Goal: Transaction & Acquisition: Obtain resource

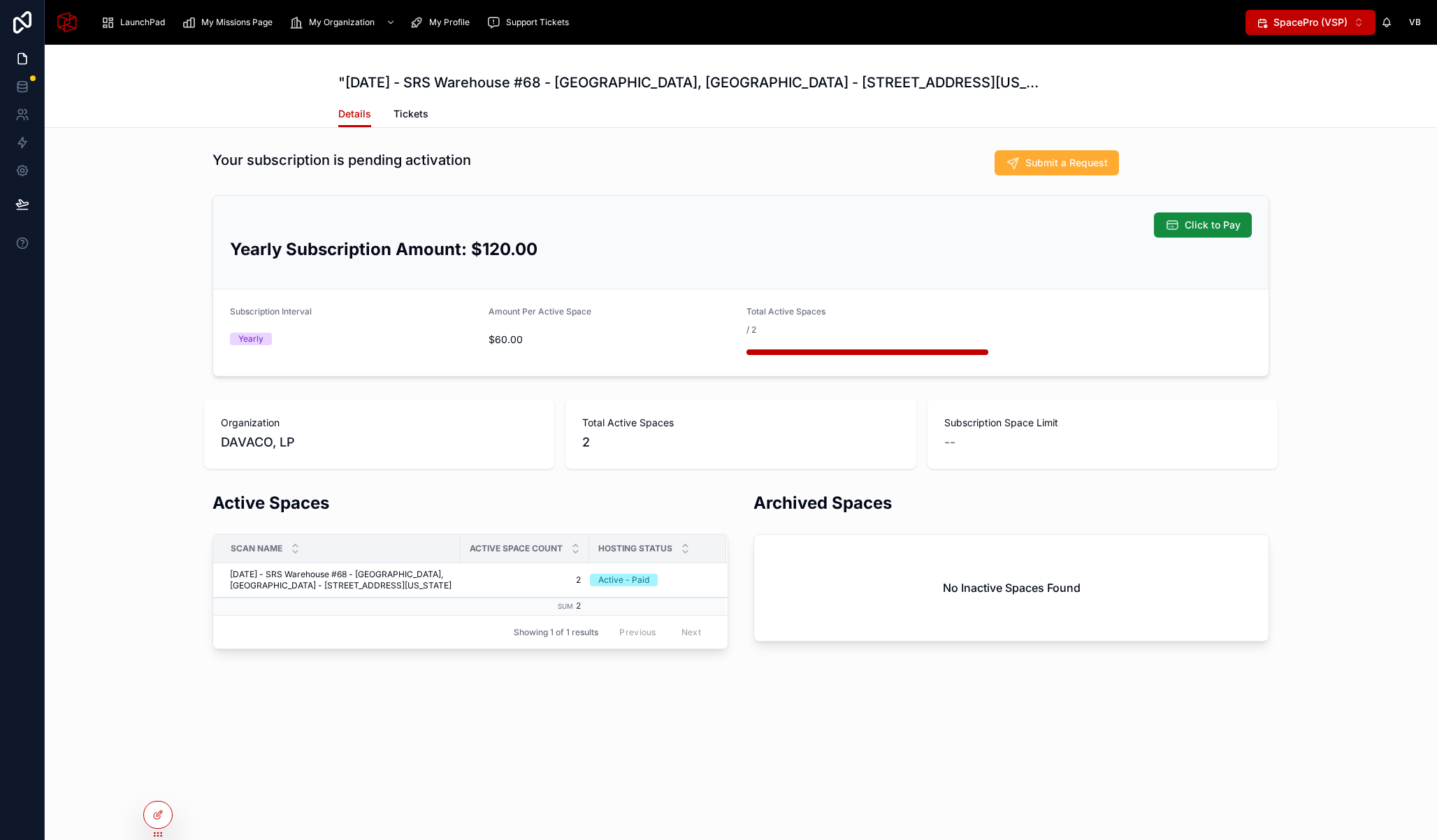
click at [1313, 25] on span "SpacePro (VSP)" at bounding box center [1310, 22] width 74 height 14
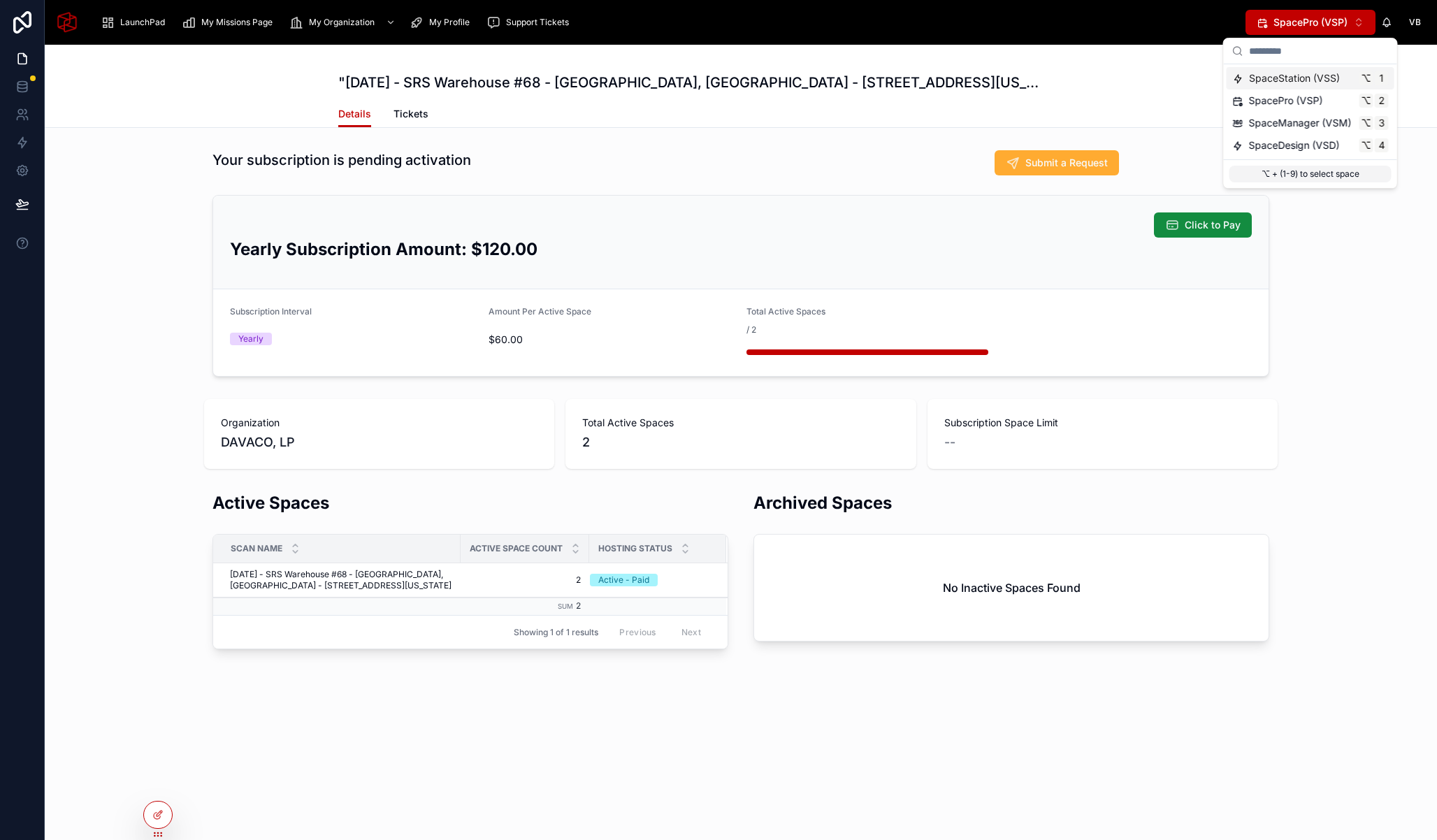
click at [1319, 81] on span "SpaceStation (VSS)" at bounding box center [1294, 78] width 91 height 14
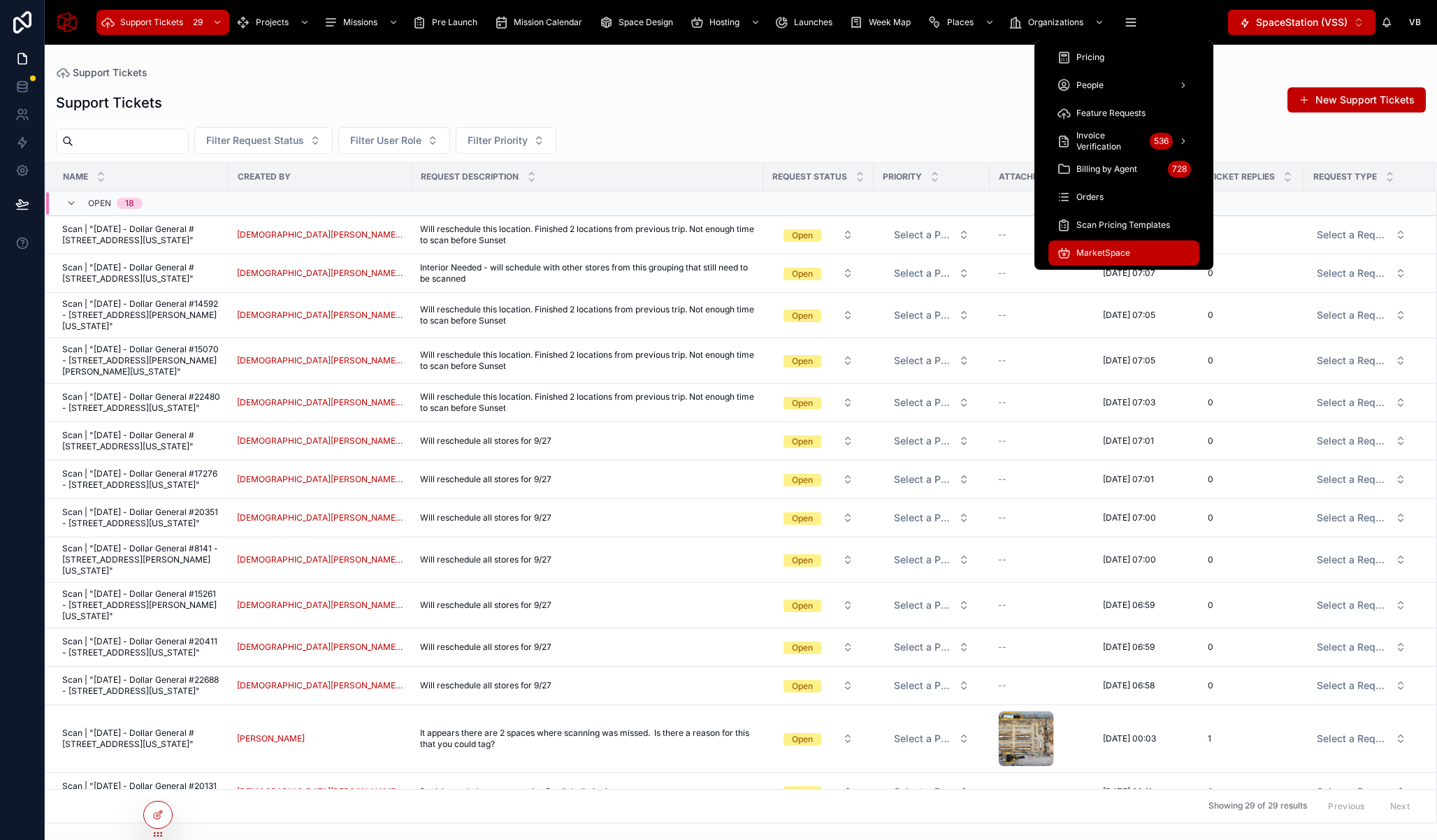
click at [1123, 256] on span "MarketSpace" at bounding box center [1103, 253] width 54 height 11
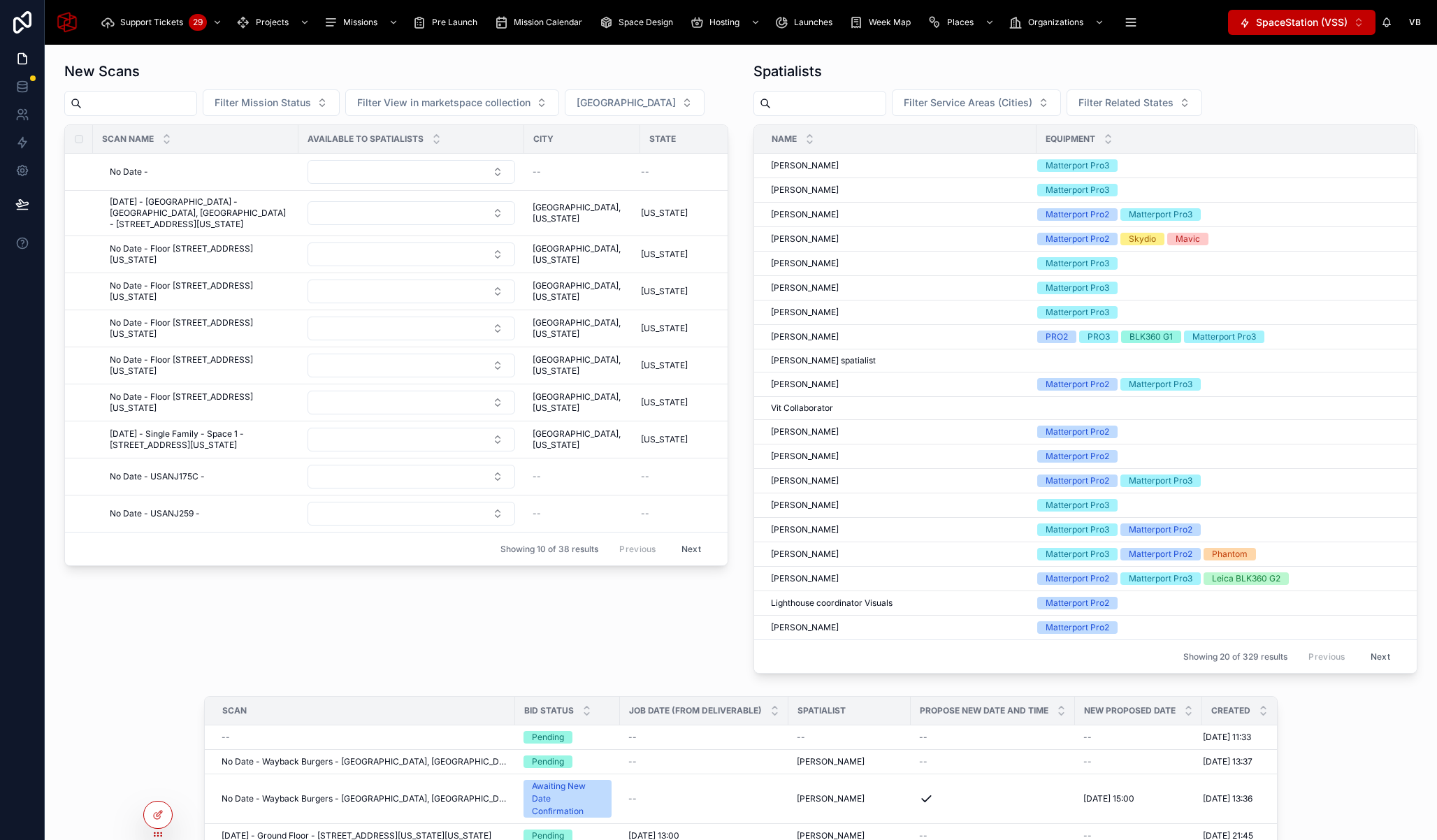
click at [1363, 95] on div "Filter Service Areas (Cities) Filter Related States" at bounding box center [1085, 102] width 664 height 27
click at [732, 604] on div "New Scans Filter Mission Status Filter View in marketspace collection Filter Ci…" at bounding box center [740, 367] width 1370 height 623
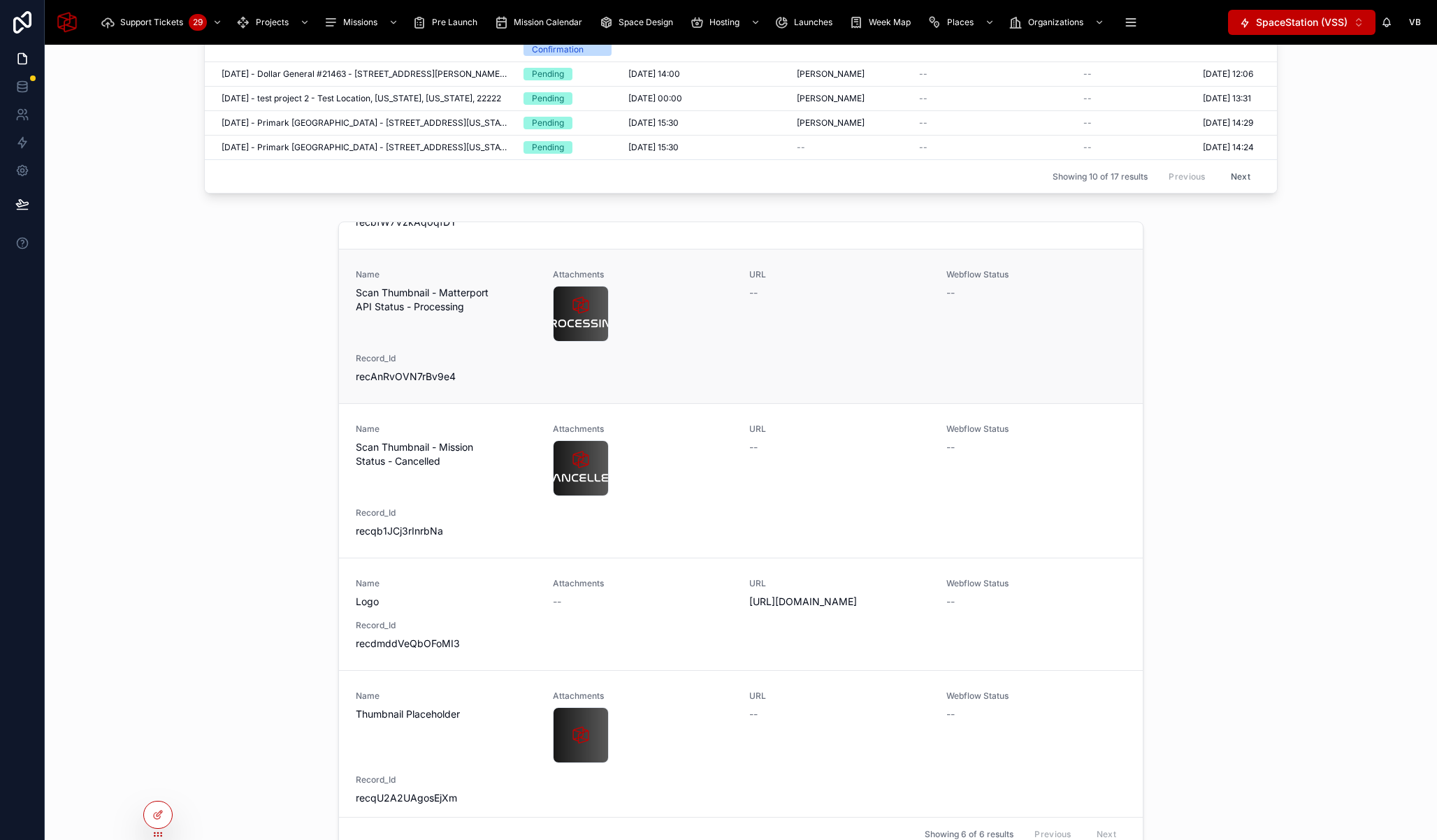
scroll to position [57, 0]
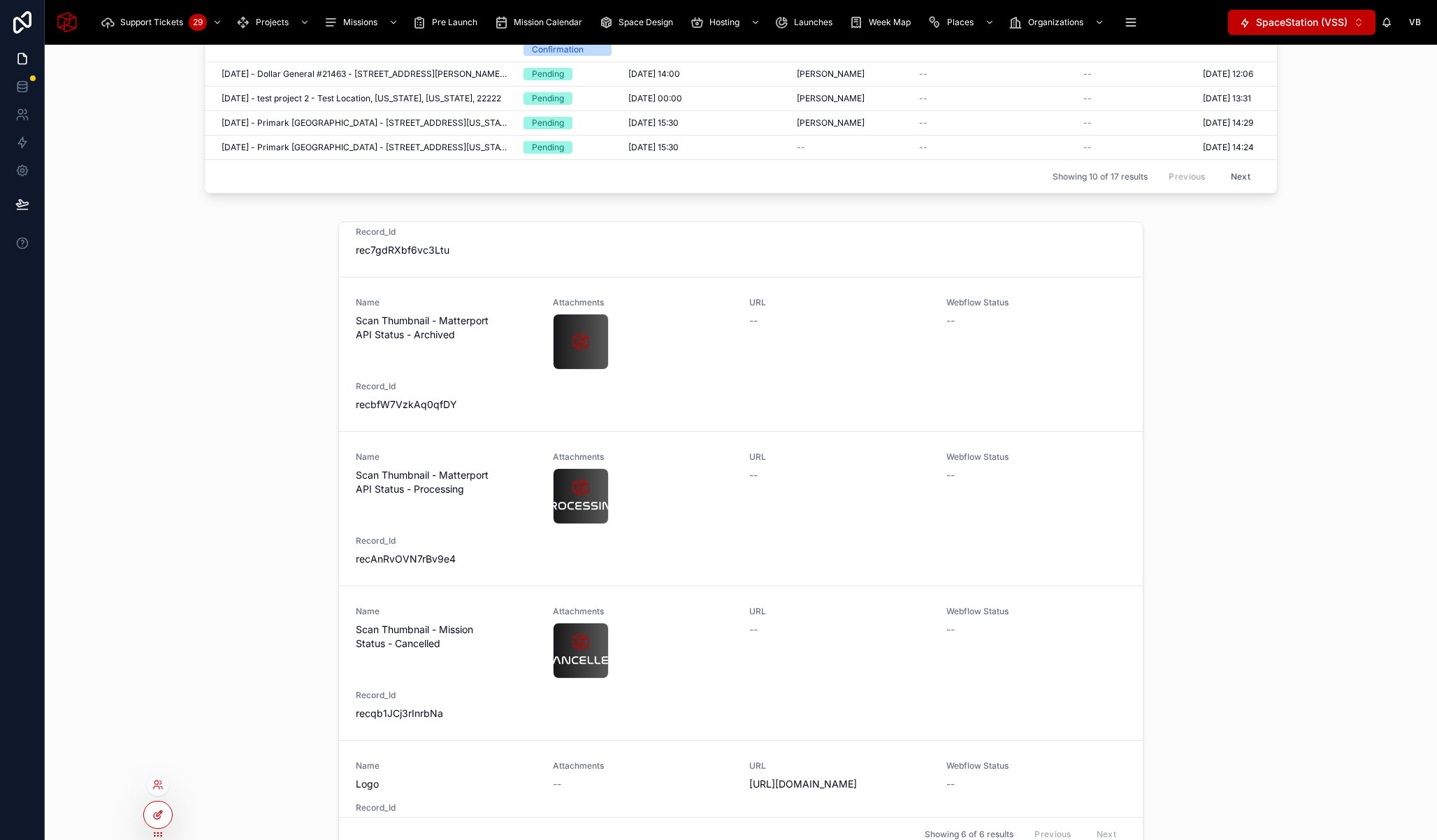
click at [165, 811] on div at bounding box center [158, 814] width 28 height 27
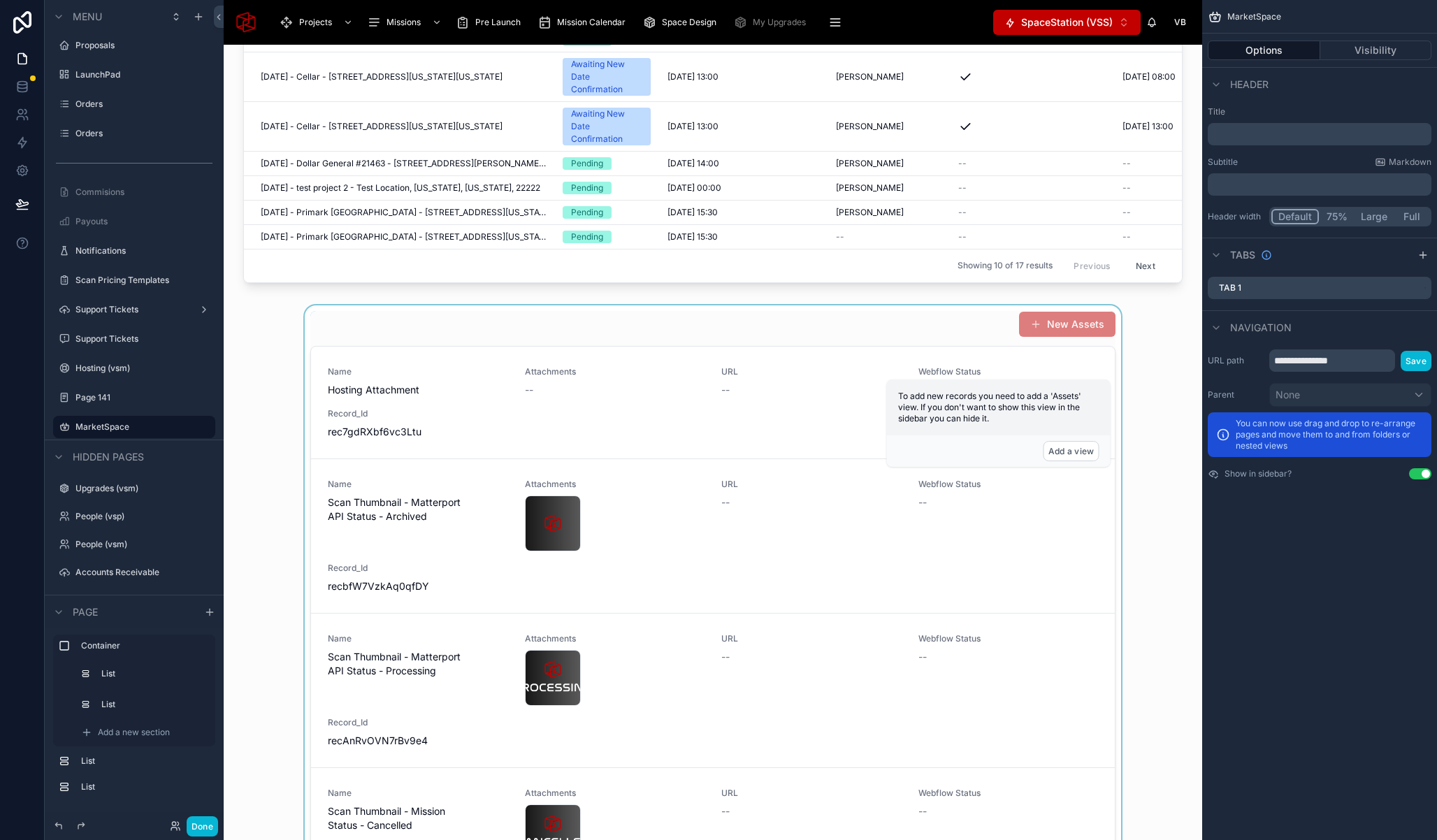
scroll to position [900, 0]
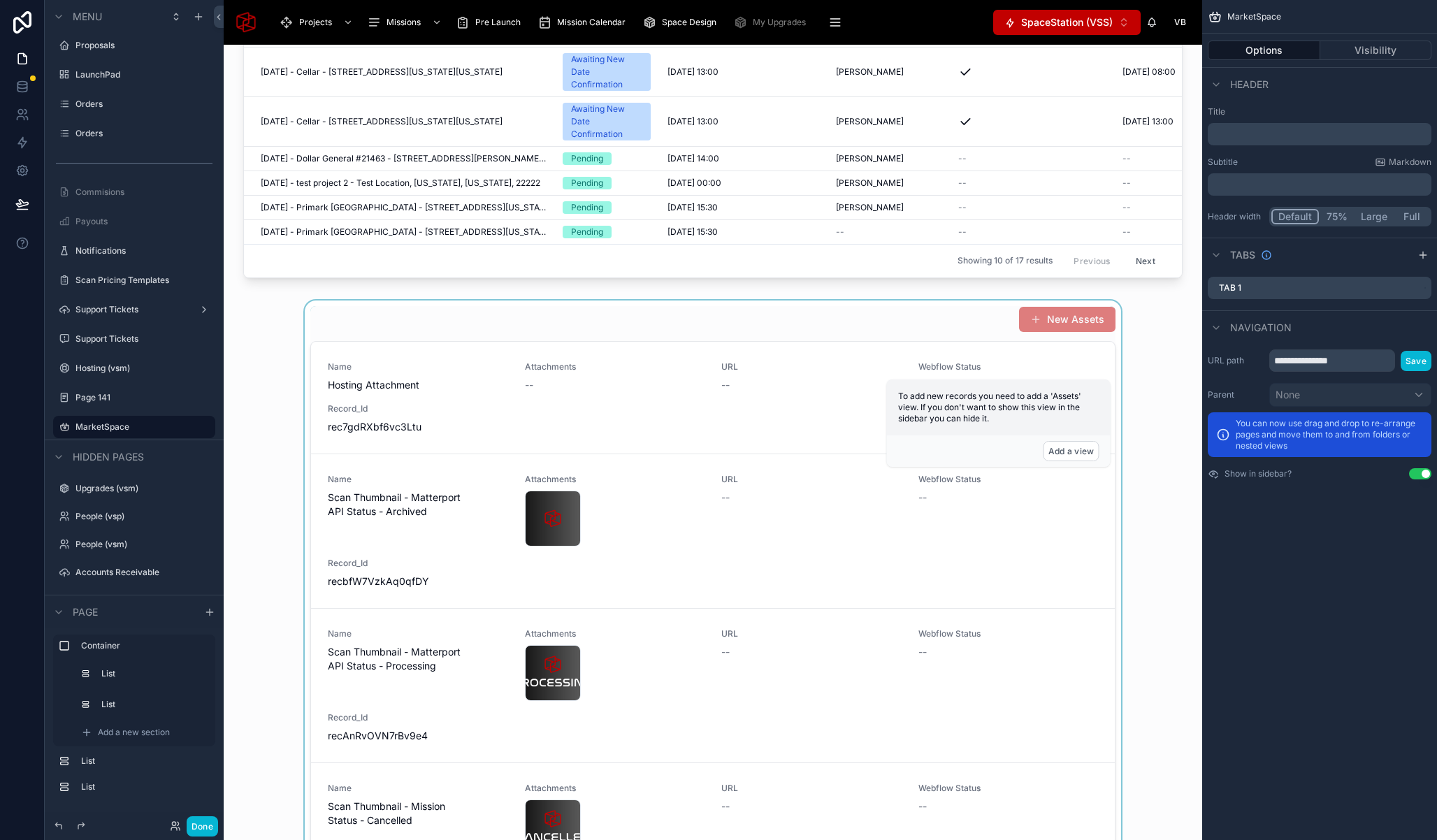
click at [647, 350] on div at bounding box center [713, 639] width 956 height 676
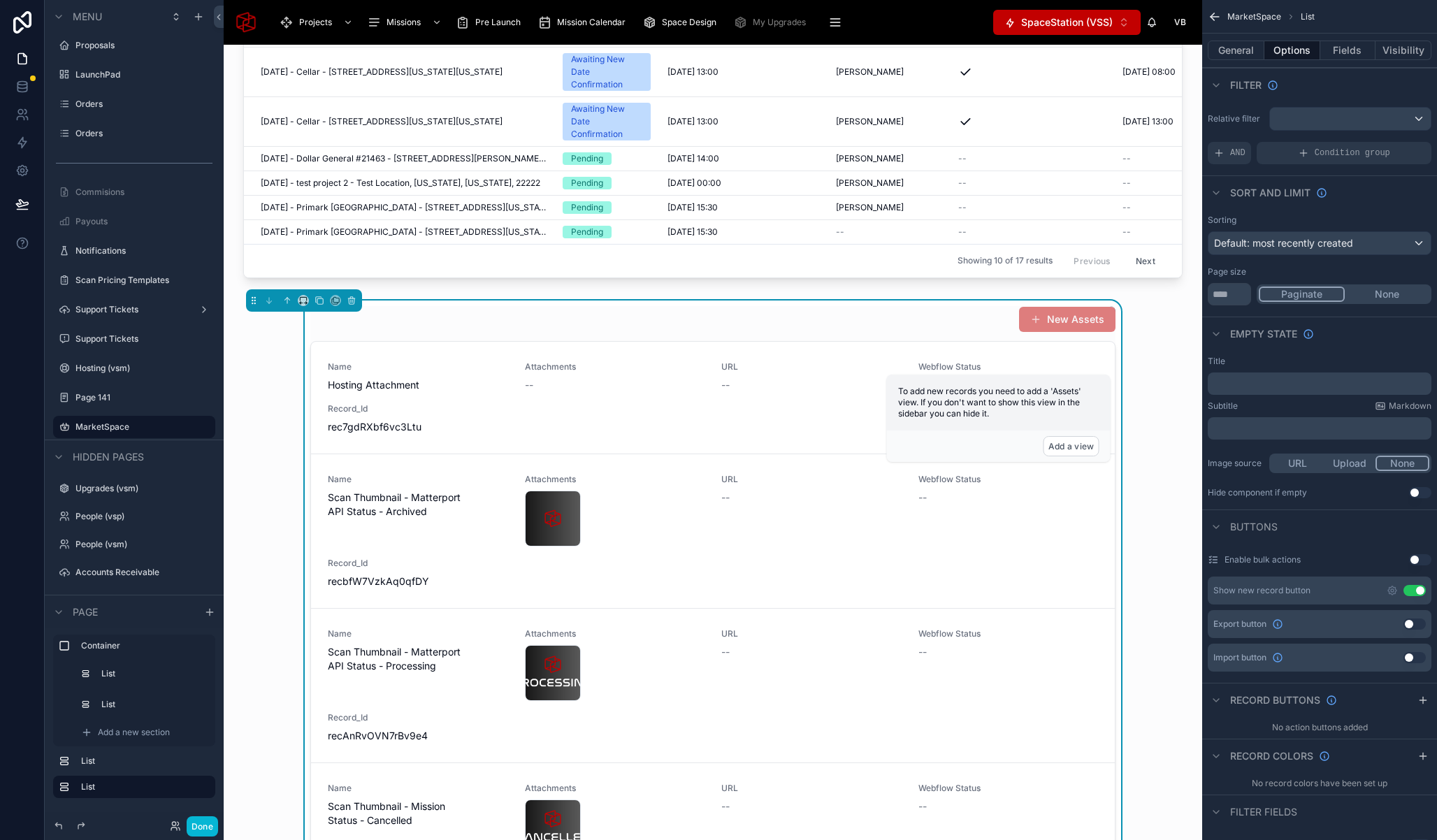
scroll to position [905, 0]
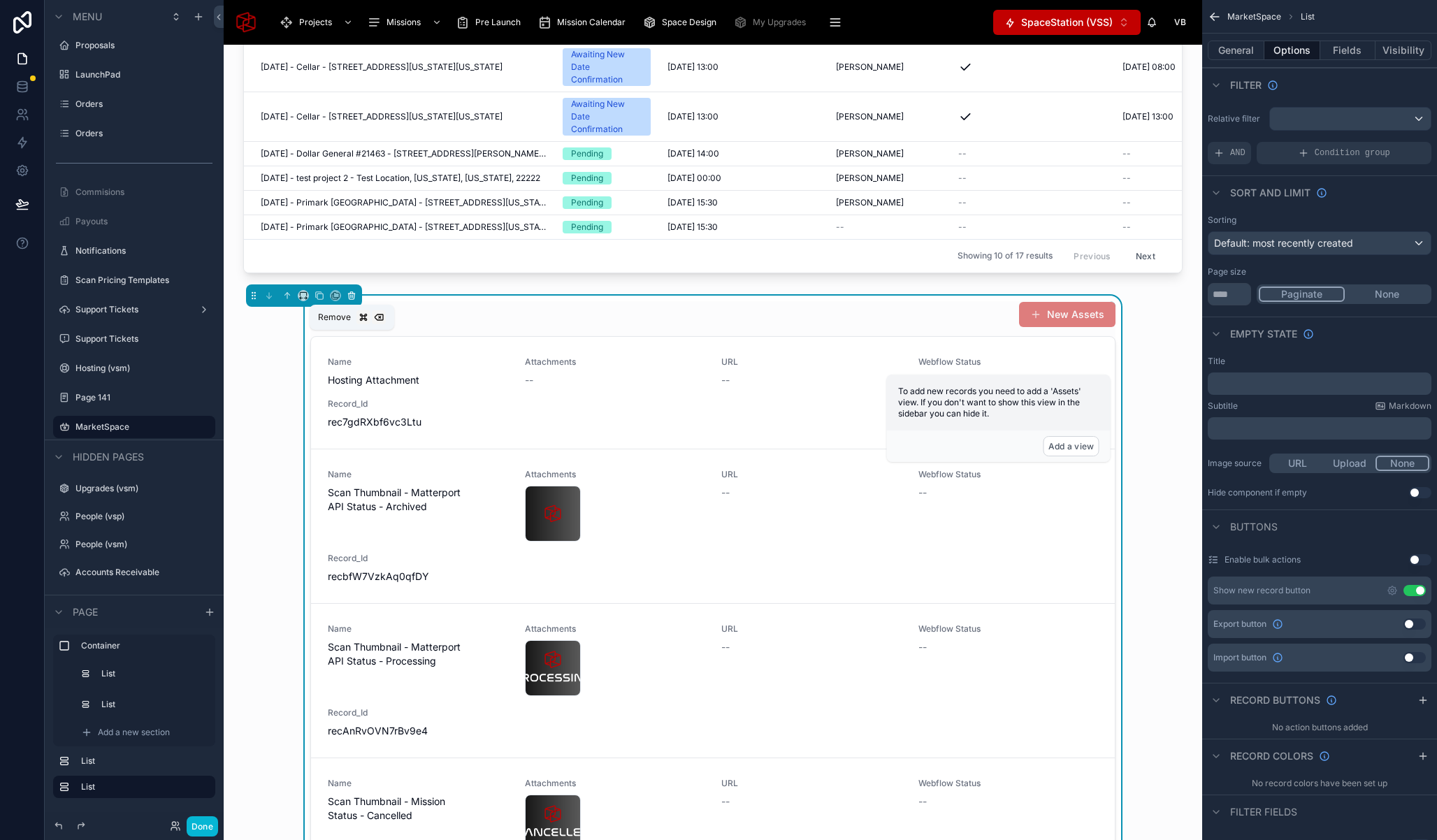
click at [353, 299] on icon at bounding box center [351, 296] width 5 height 5
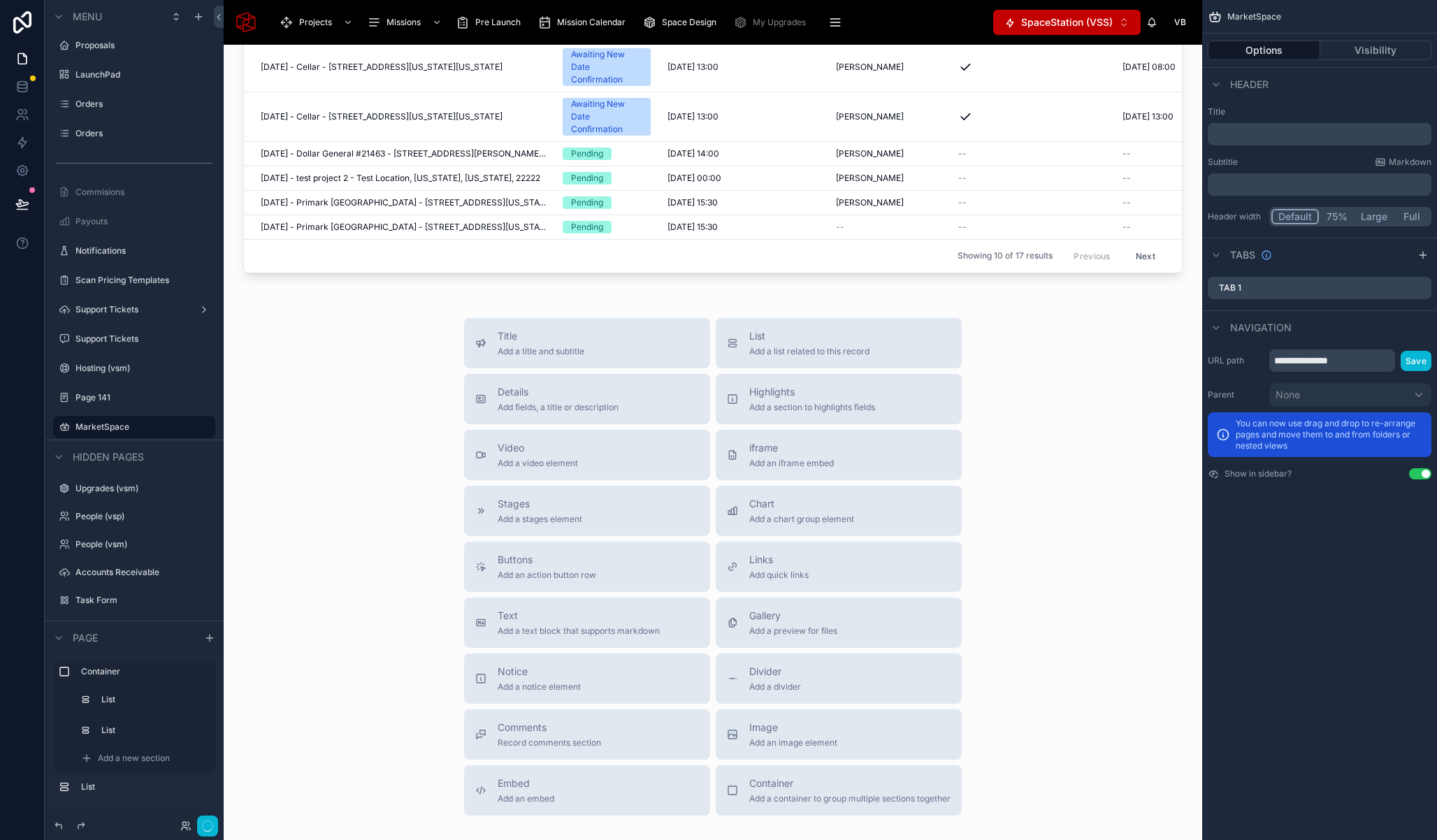
scroll to position [909, 0]
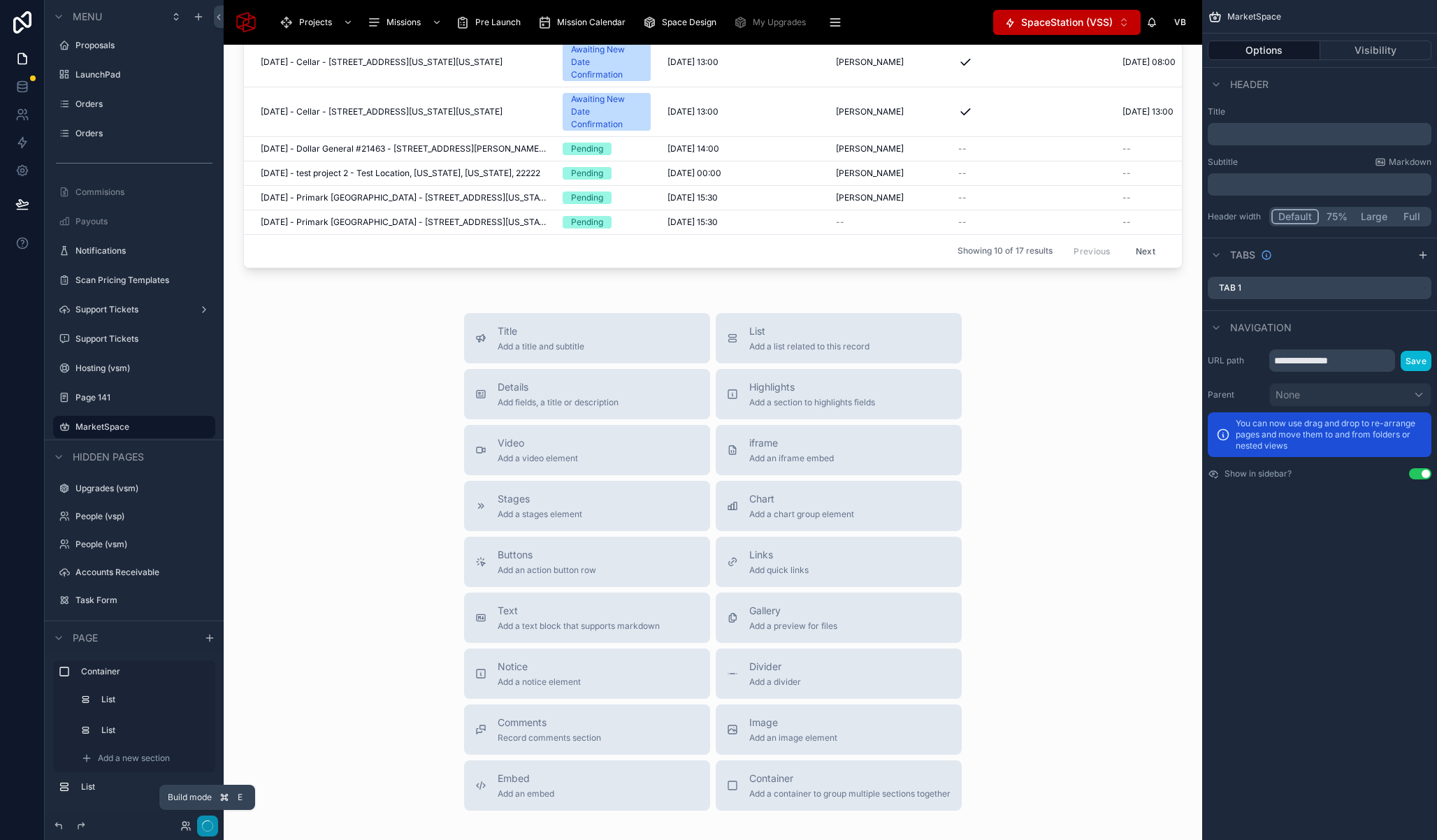
click at [214, 825] on button "button" at bounding box center [207, 826] width 21 height 21
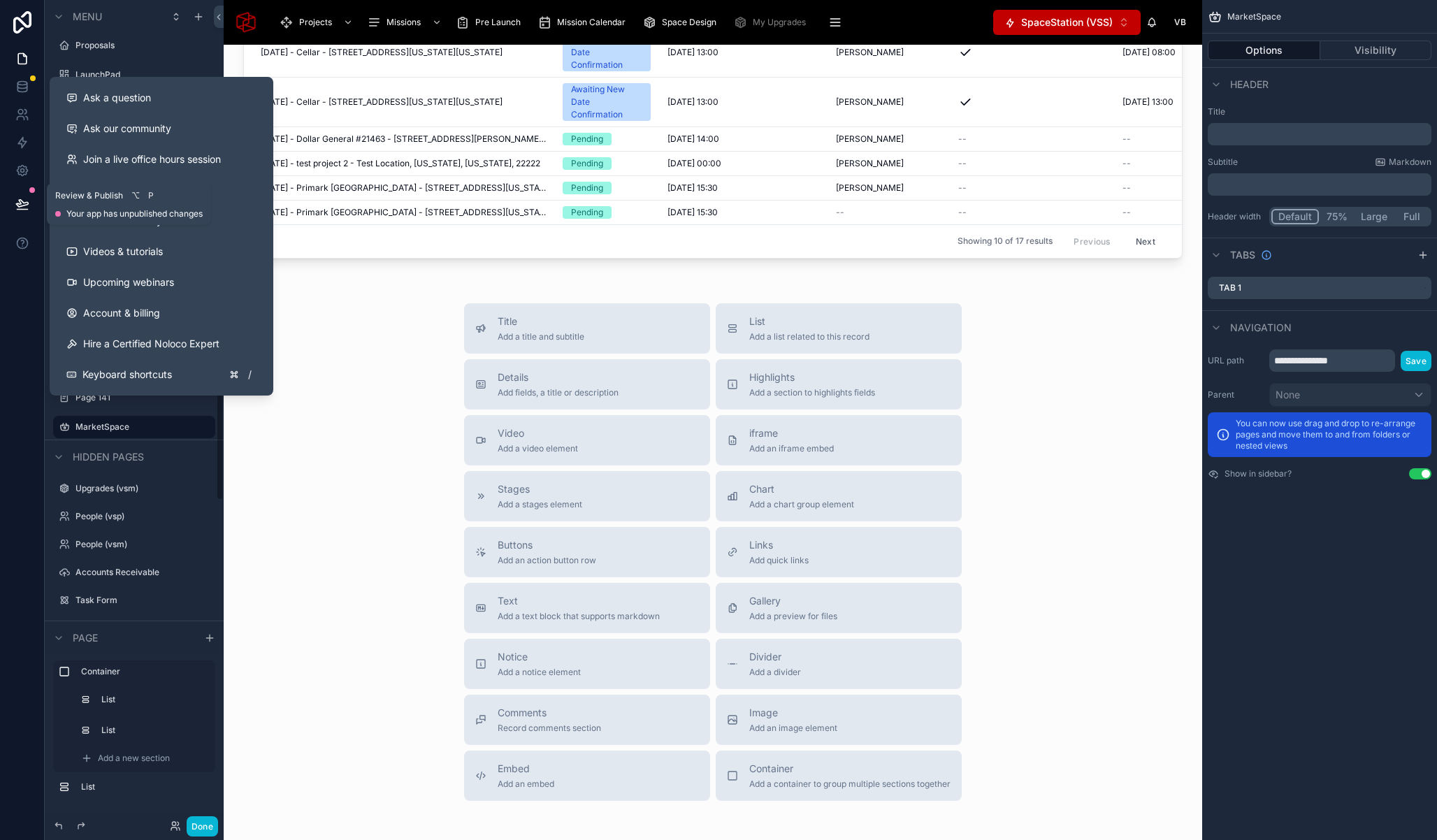
click at [21, 207] on icon at bounding box center [22, 204] width 14 height 14
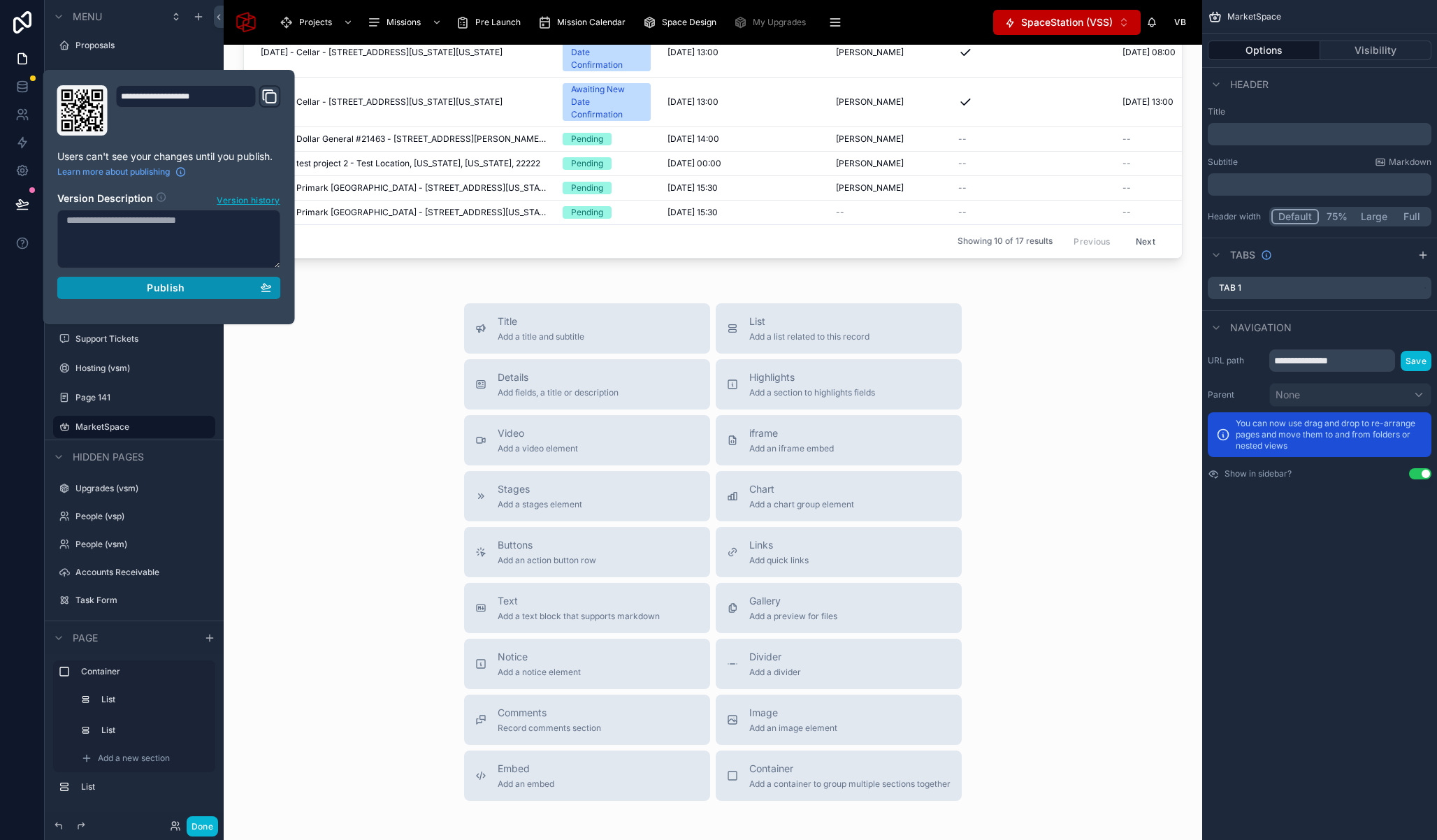
click at [156, 294] on span "Publish" at bounding box center [165, 288] width 37 height 12
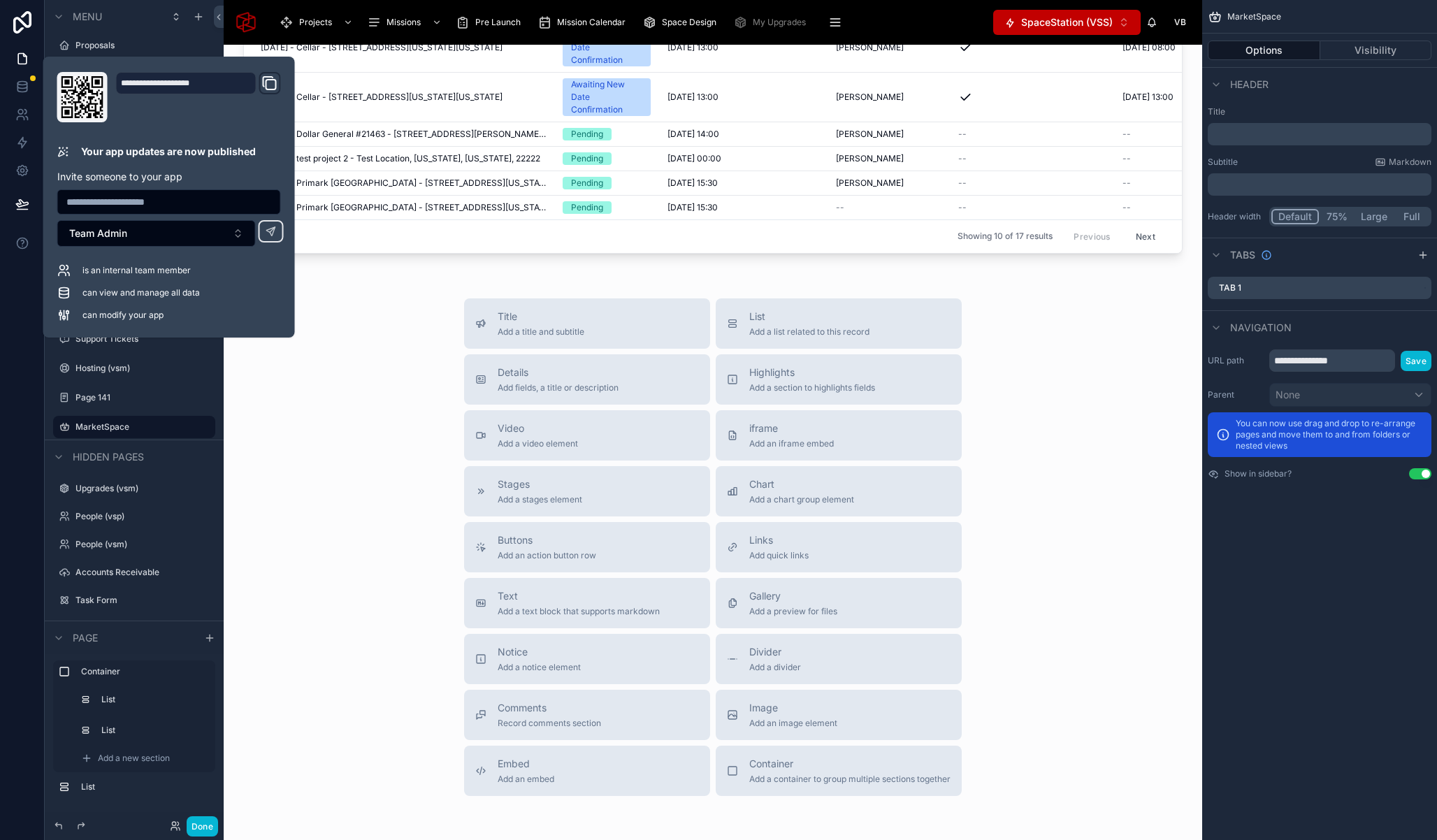
scroll to position [929, 0]
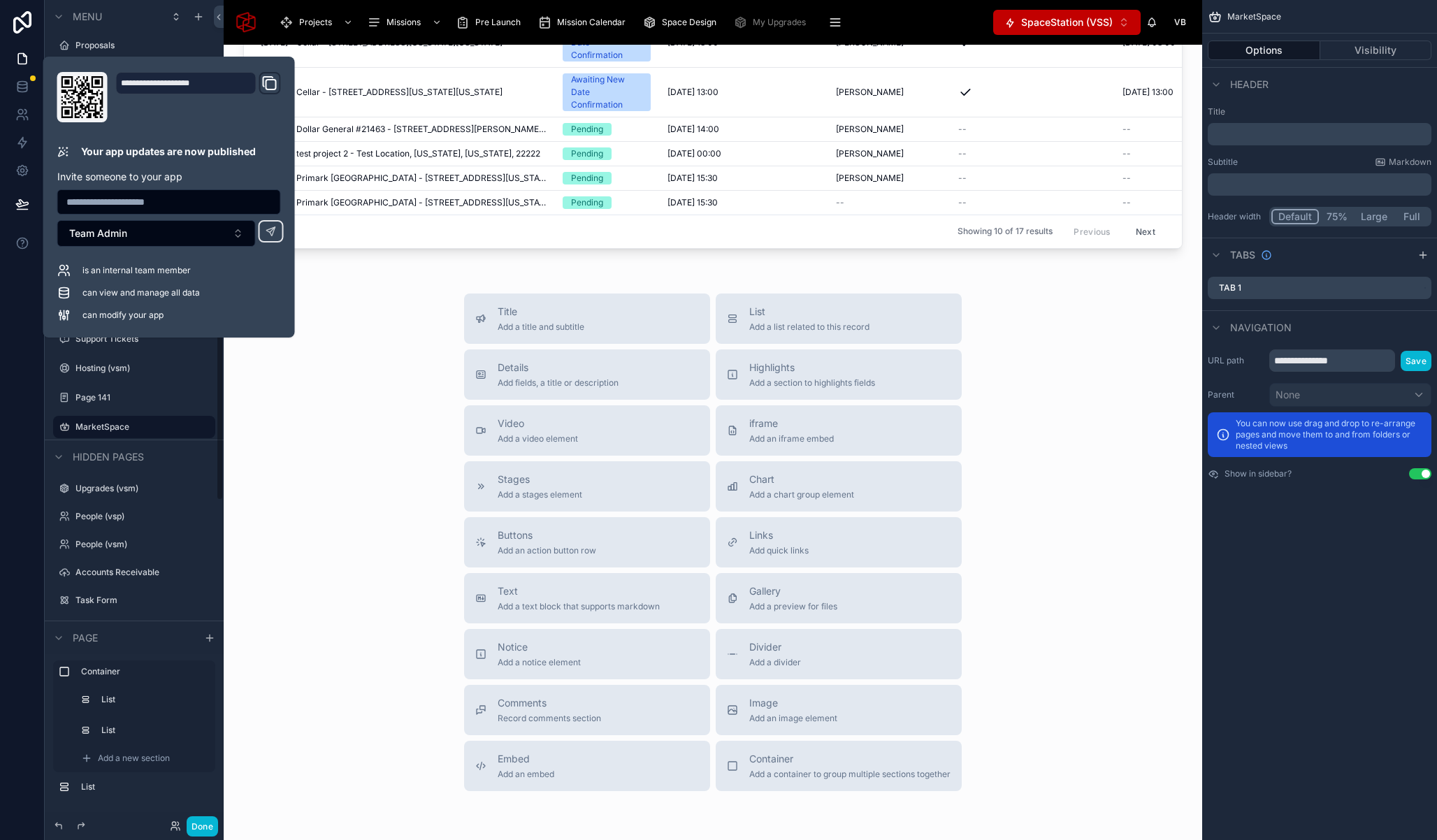
click at [407, 385] on div "Title Add a title and subtitle List Add a list related to this record Details A…" at bounding box center [713, 542] width 956 height 497
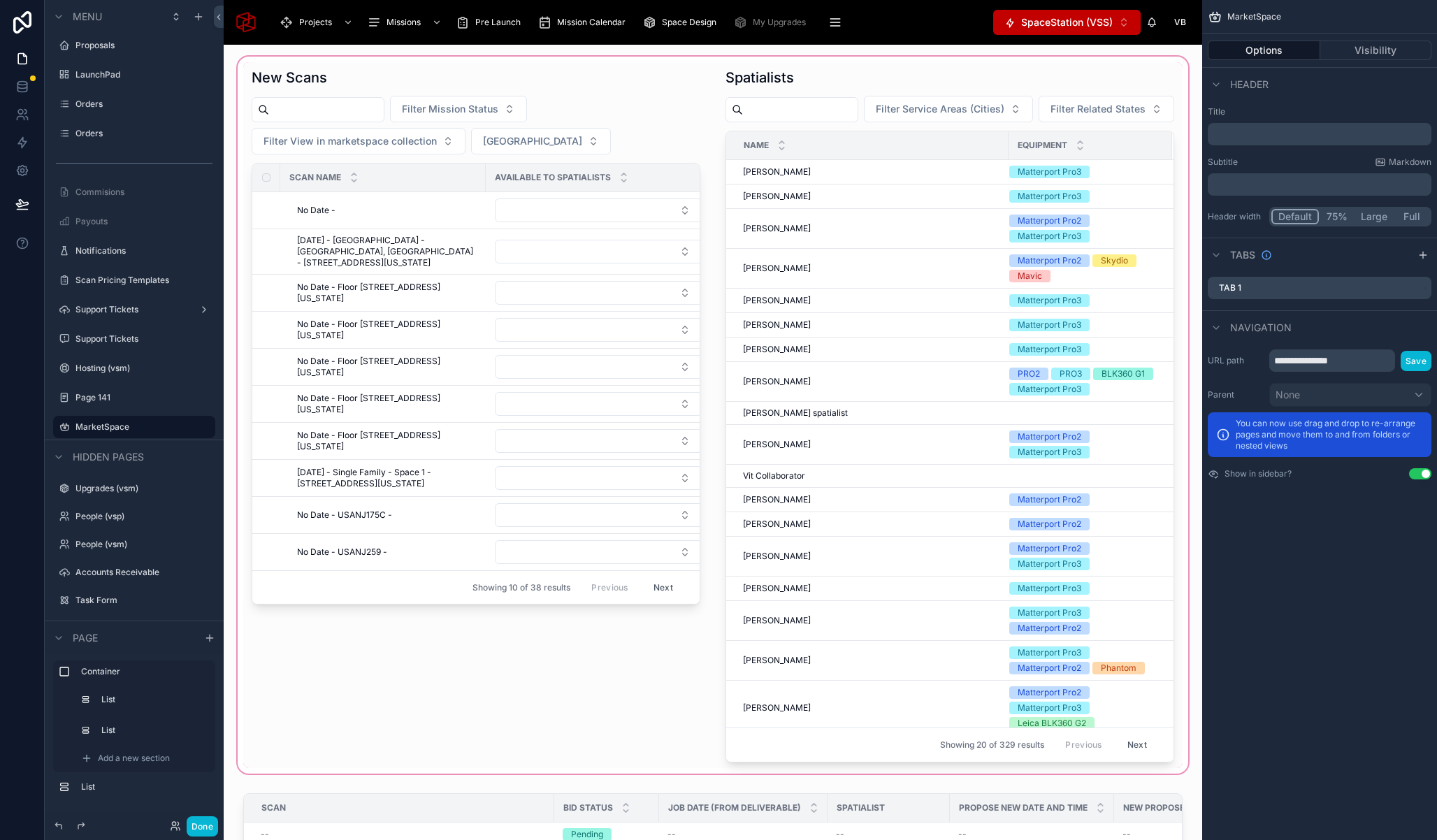
scroll to position [9, 0]
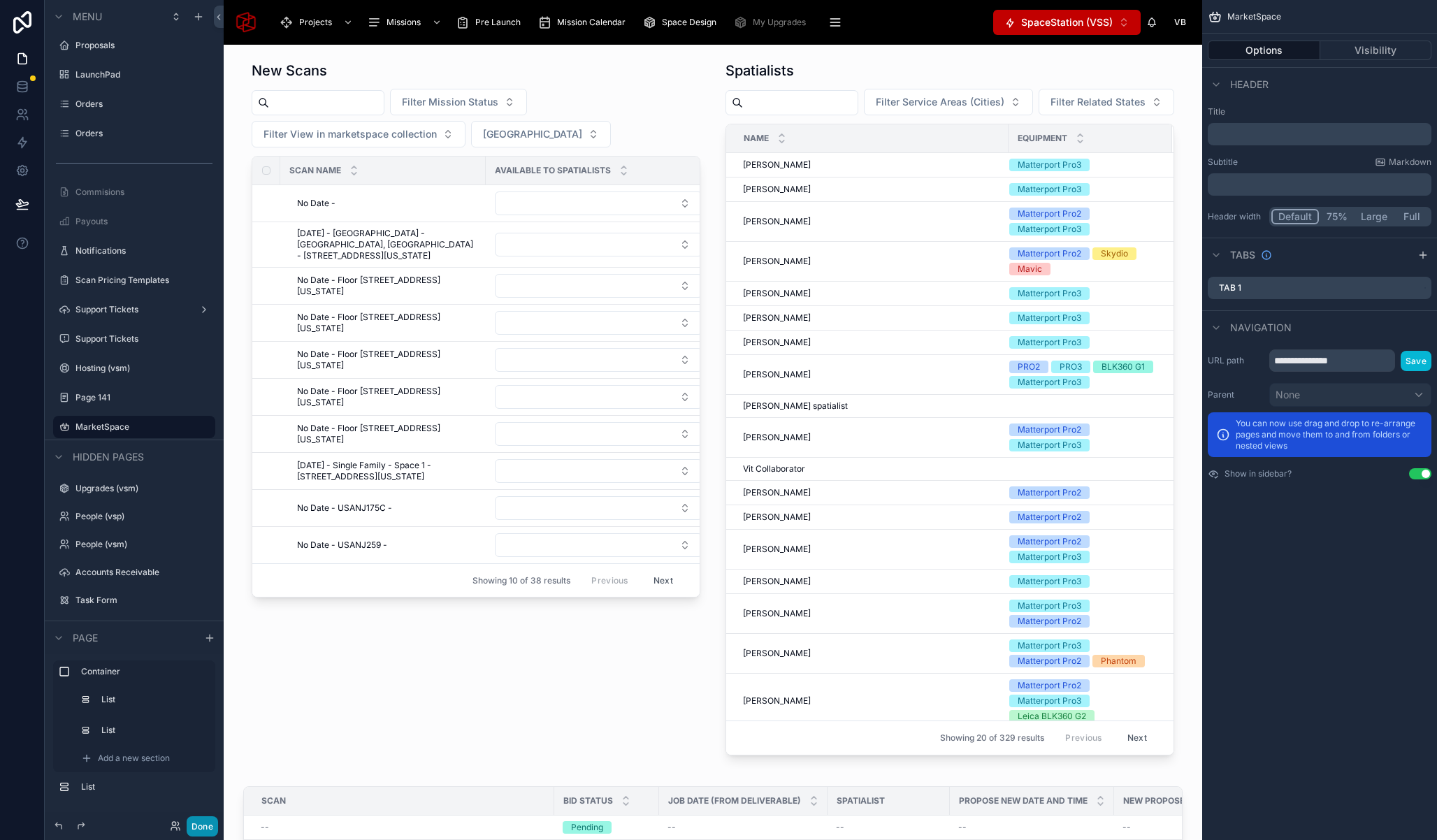
click at [208, 832] on button "Done" at bounding box center [201, 826] width 31 height 21
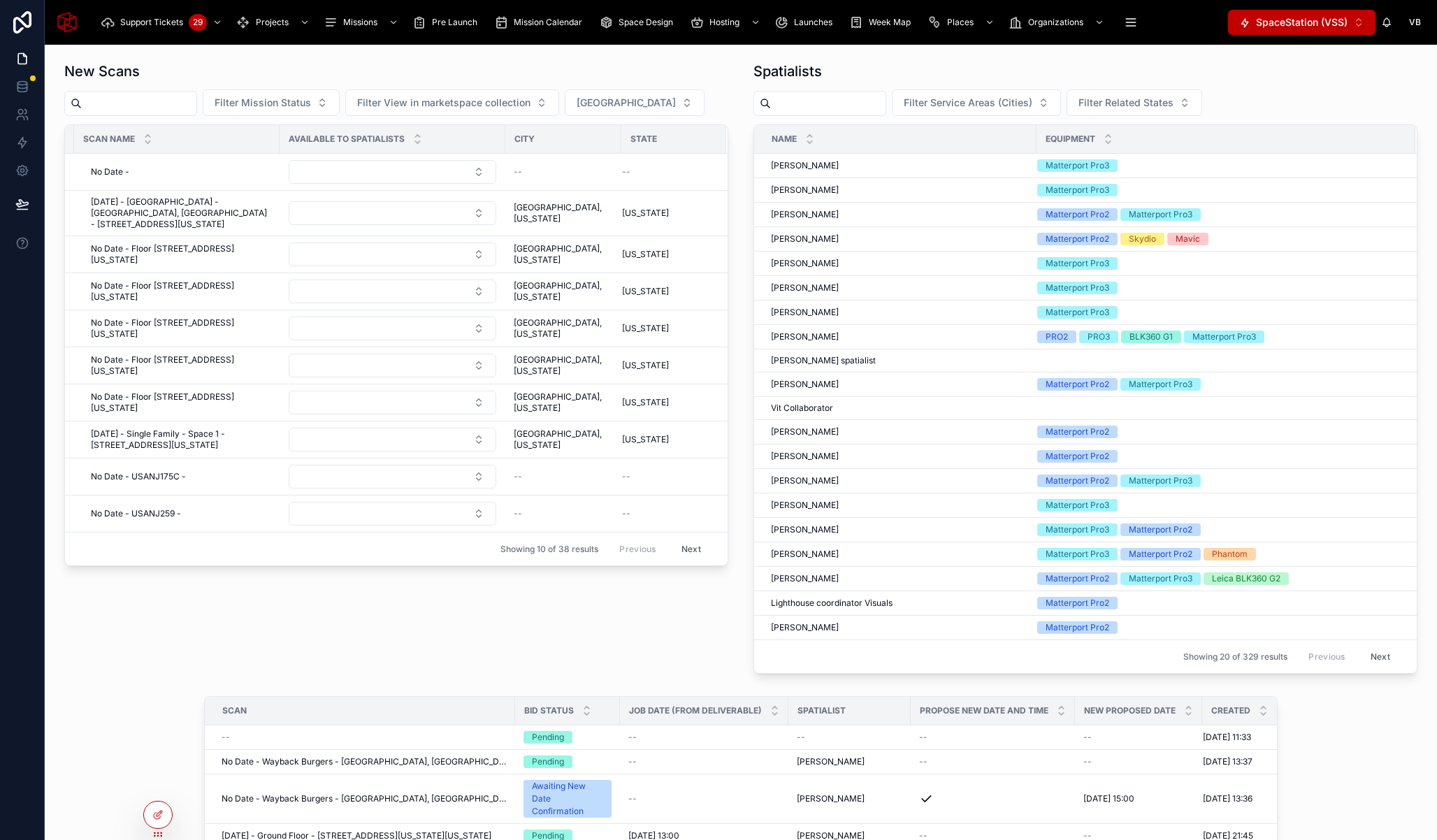
scroll to position [4, 0]
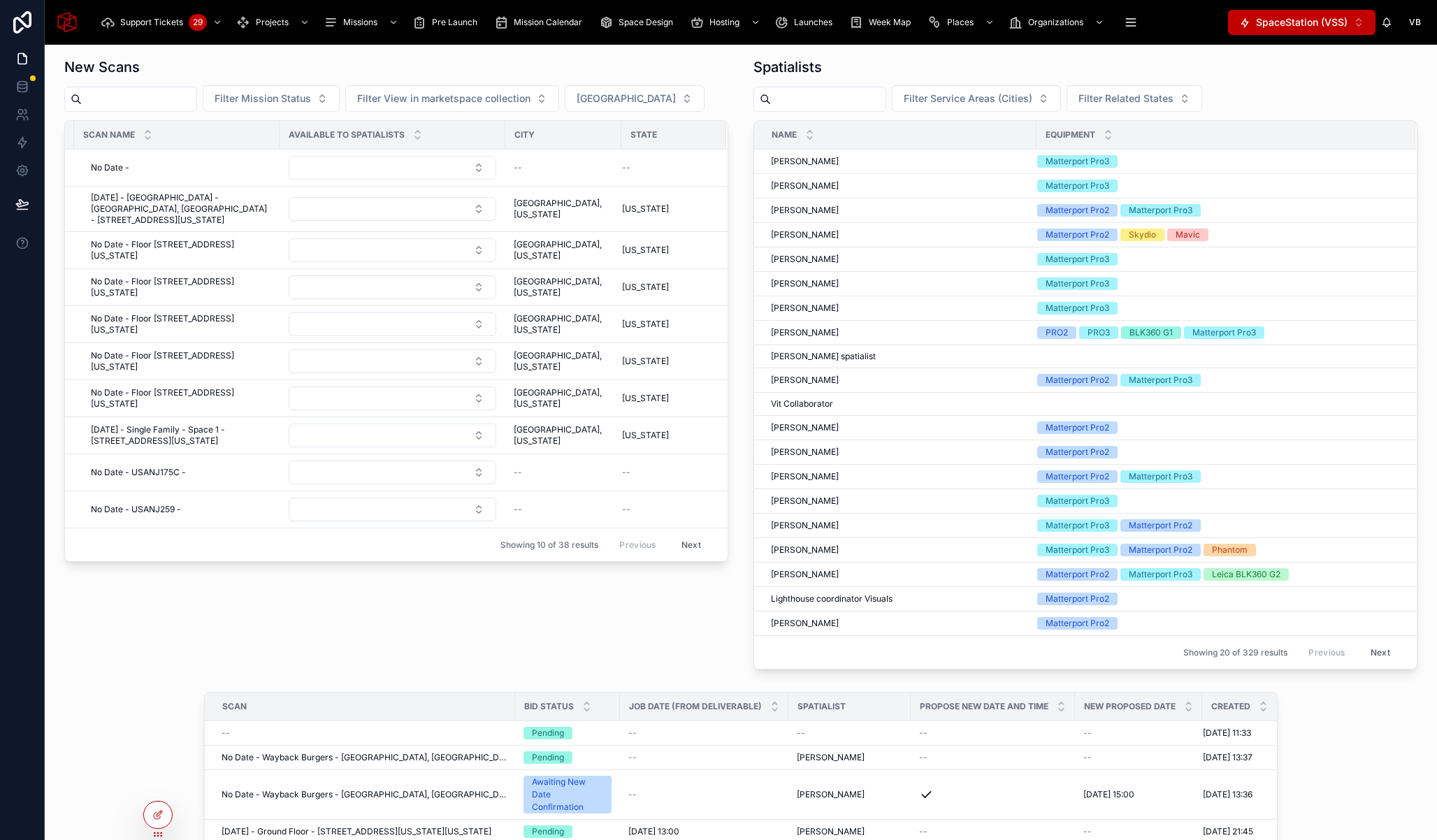
click at [684, 549] on button "Next" at bounding box center [691, 545] width 39 height 21
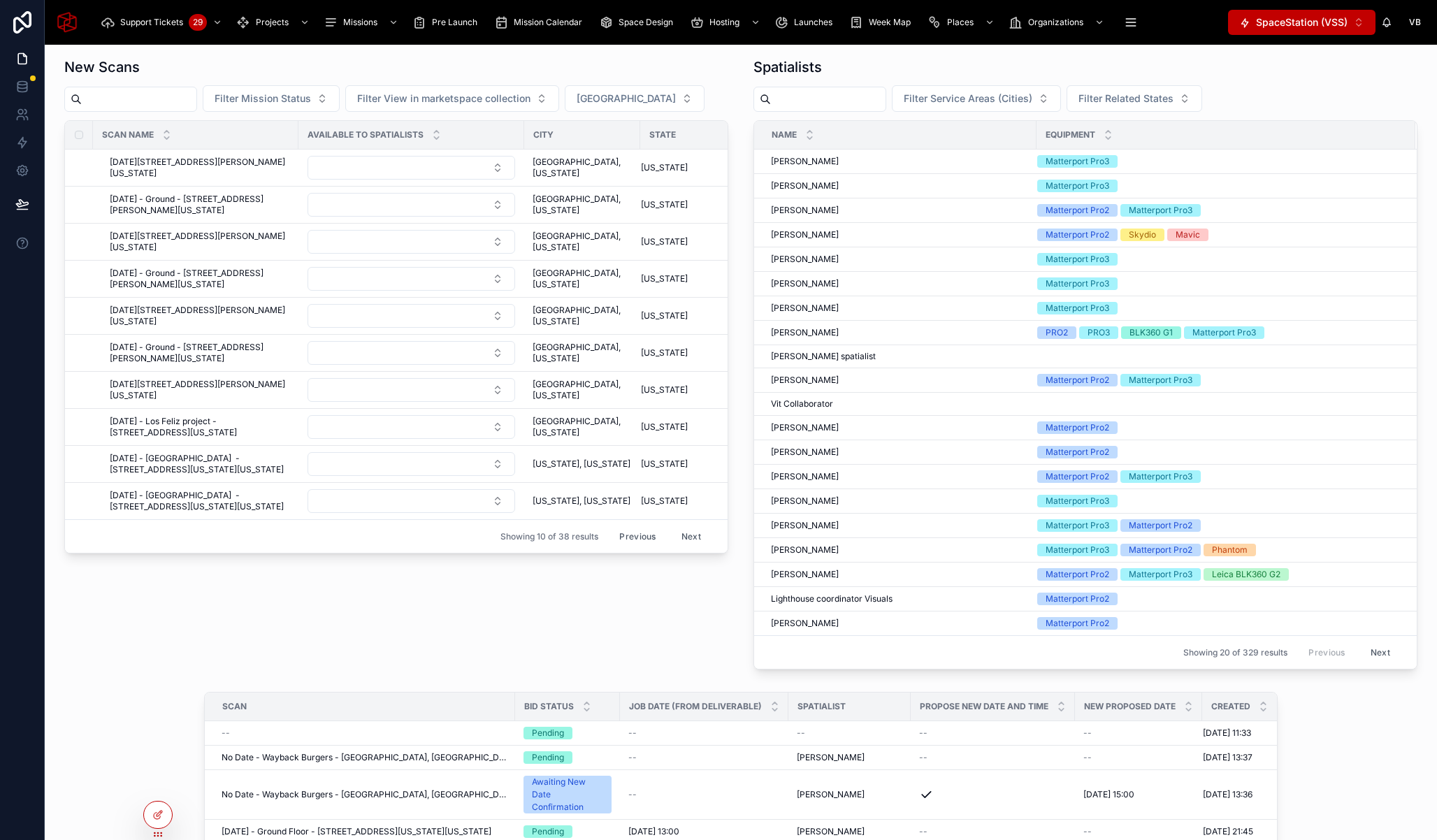
click at [680, 546] on button "Next" at bounding box center [691, 536] width 39 height 21
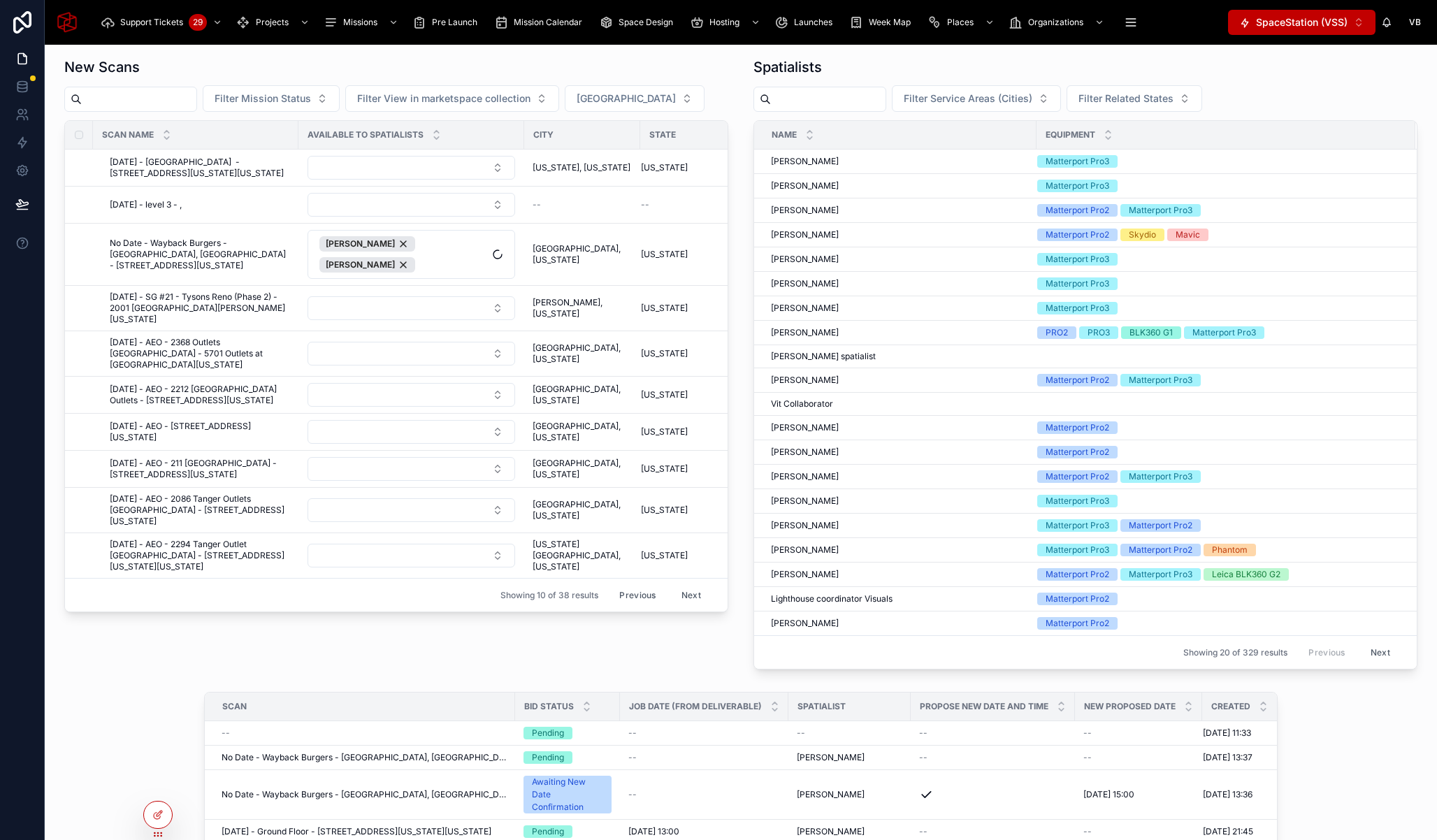
click at [637, 597] on button "Previous" at bounding box center [636, 595] width 56 height 21
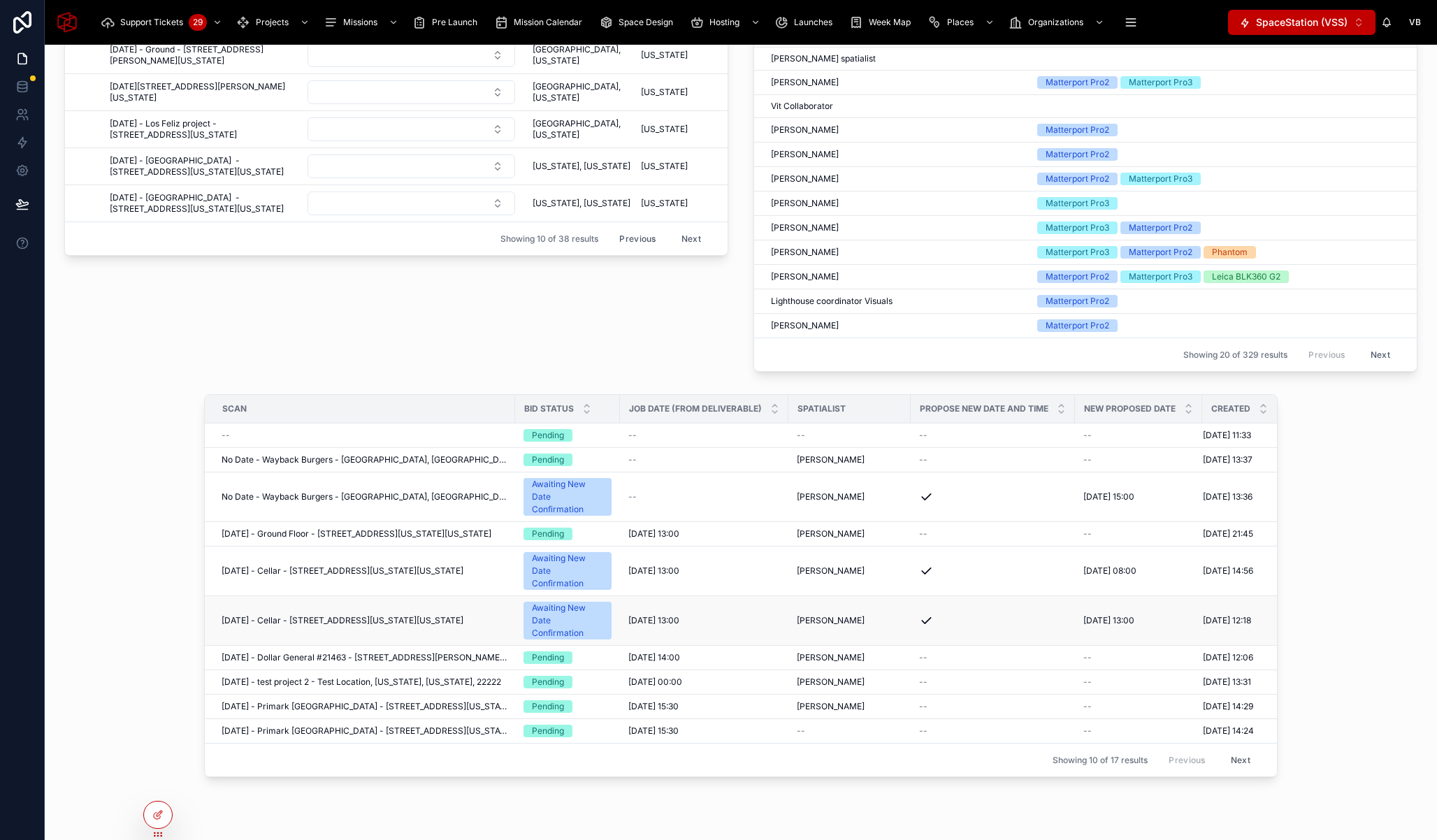
scroll to position [336, 0]
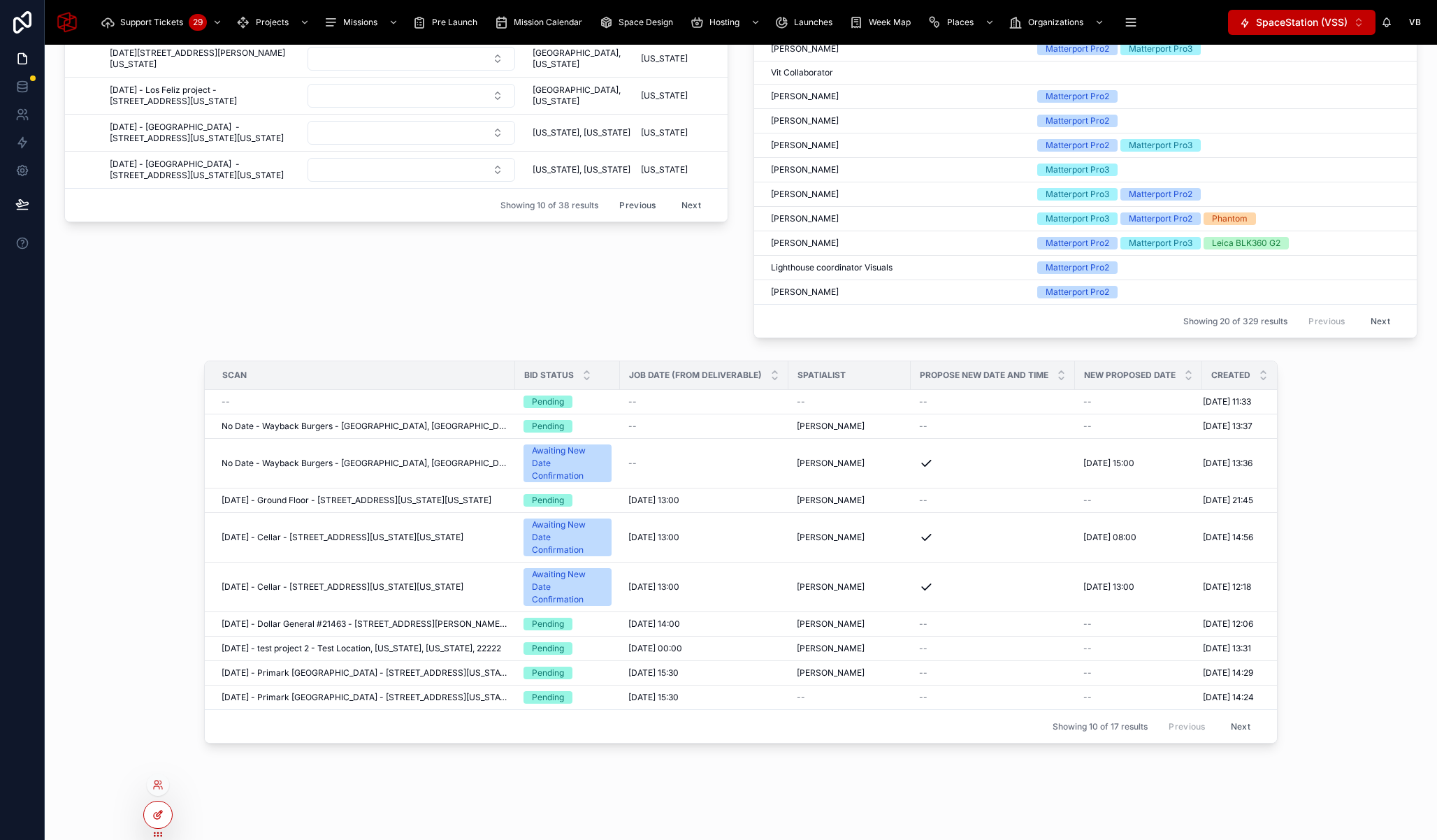
click at [158, 822] on div at bounding box center [158, 814] width 28 height 27
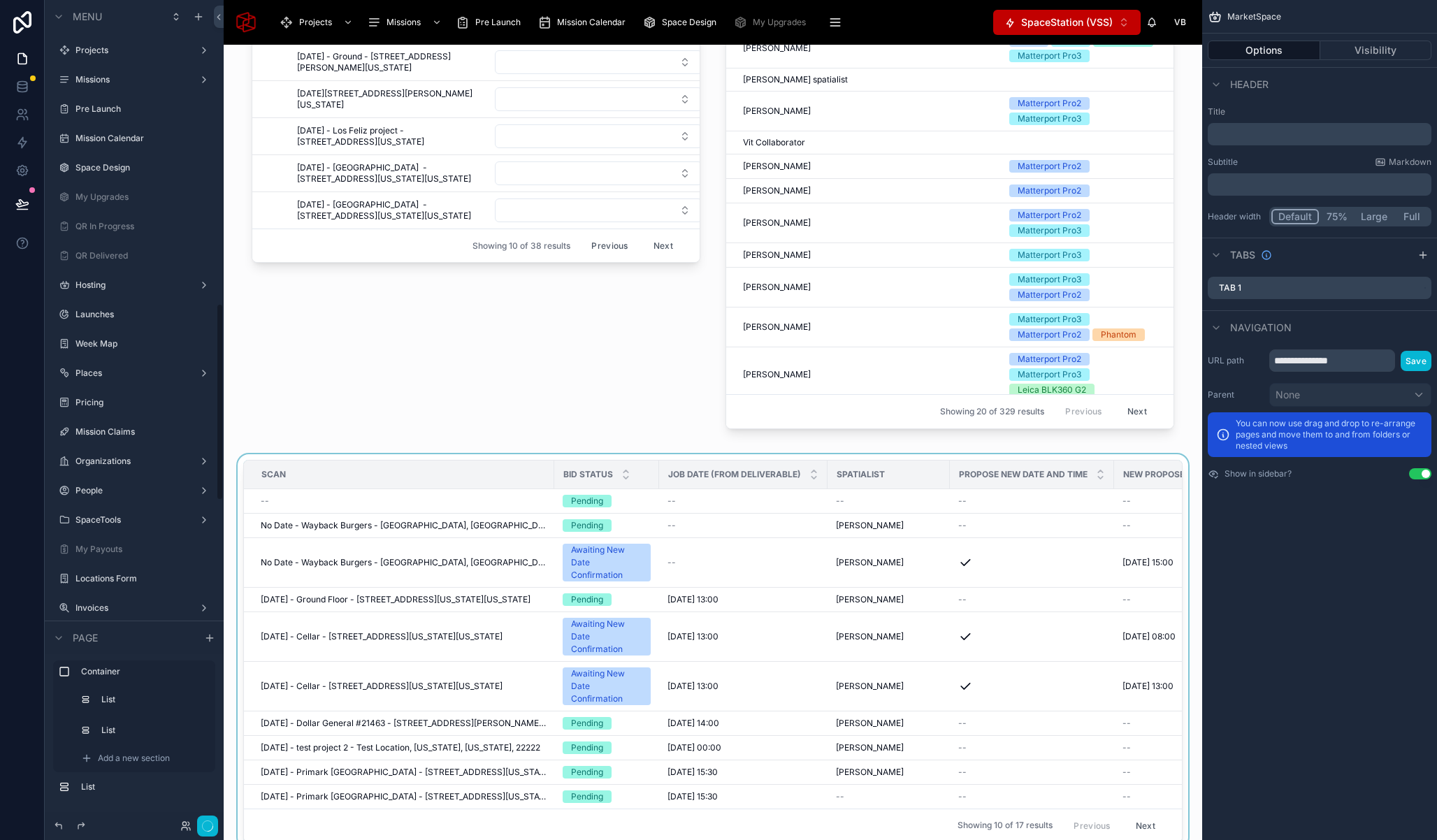
scroll to position [1266, 0]
click at [430, 485] on div "SCAN" at bounding box center [398, 474] width 309 height 22
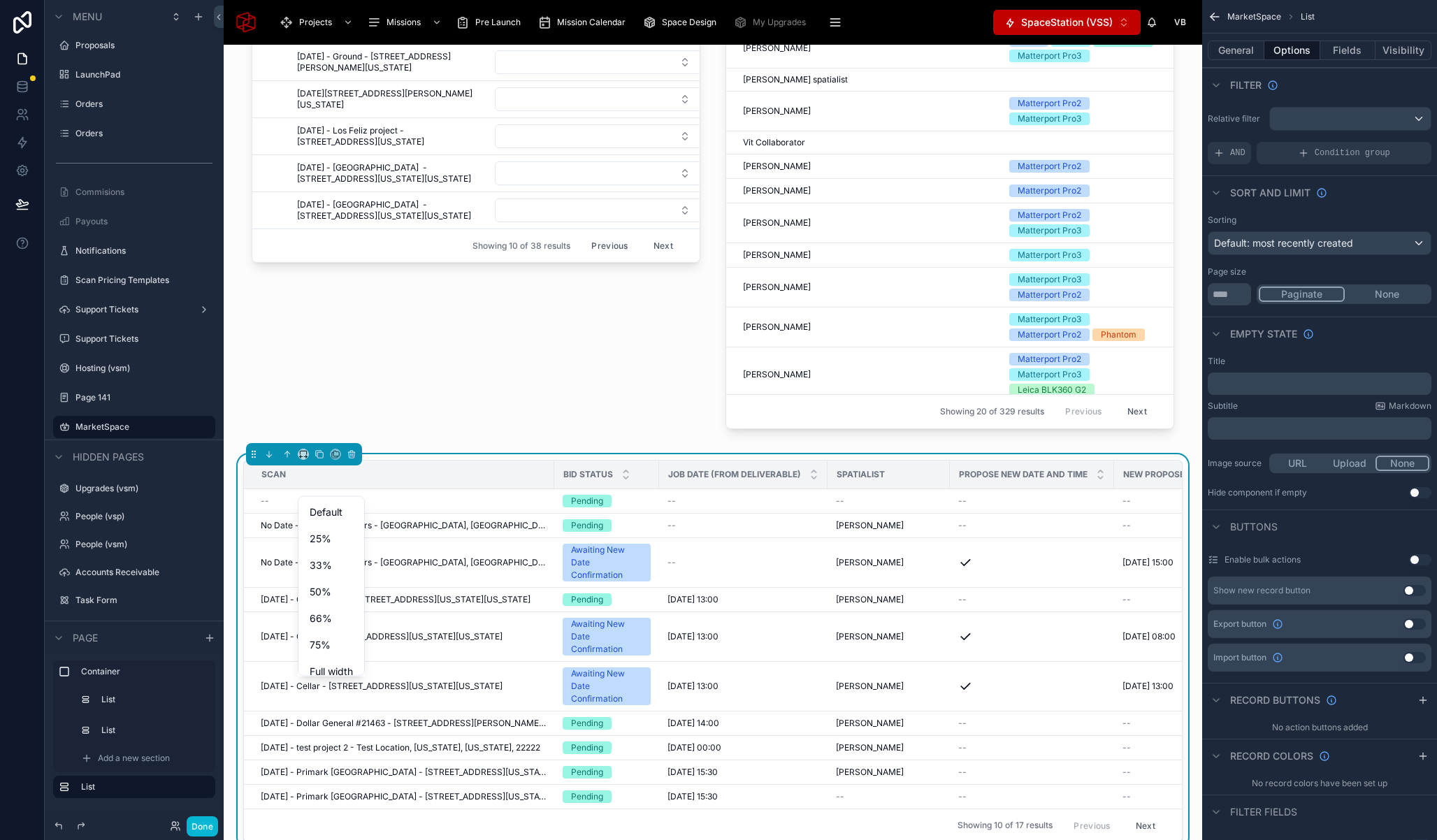
scroll to position [37, 0]
click at [332, 662] on span "Large" at bounding box center [324, 660] width 27 height 17
click at [211, 828] on button "Done" at bounding box center [201, 826] width 31 height 21
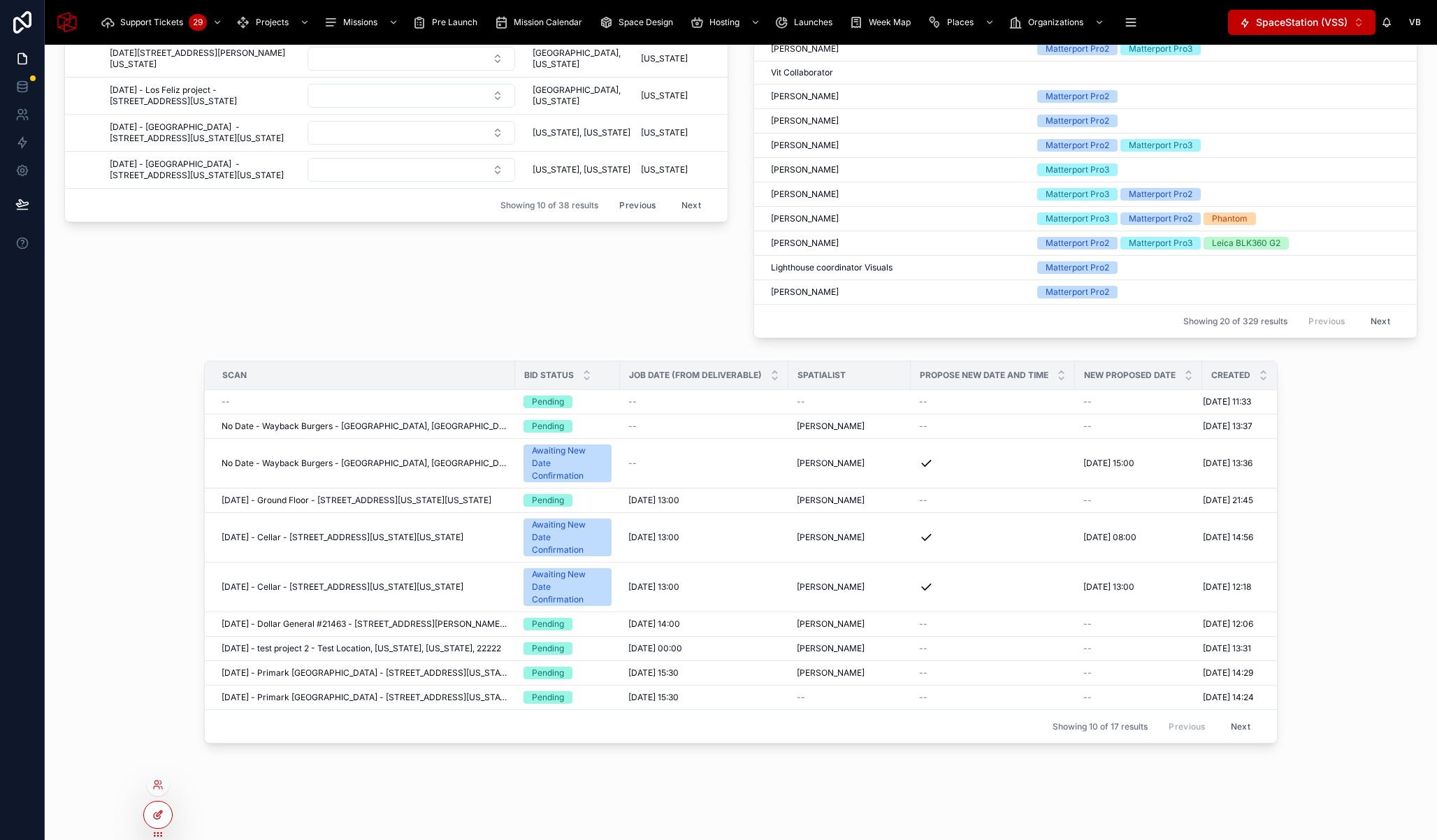
click at [163, 818] on div at bounding box center [158, 814] width 28 height 27
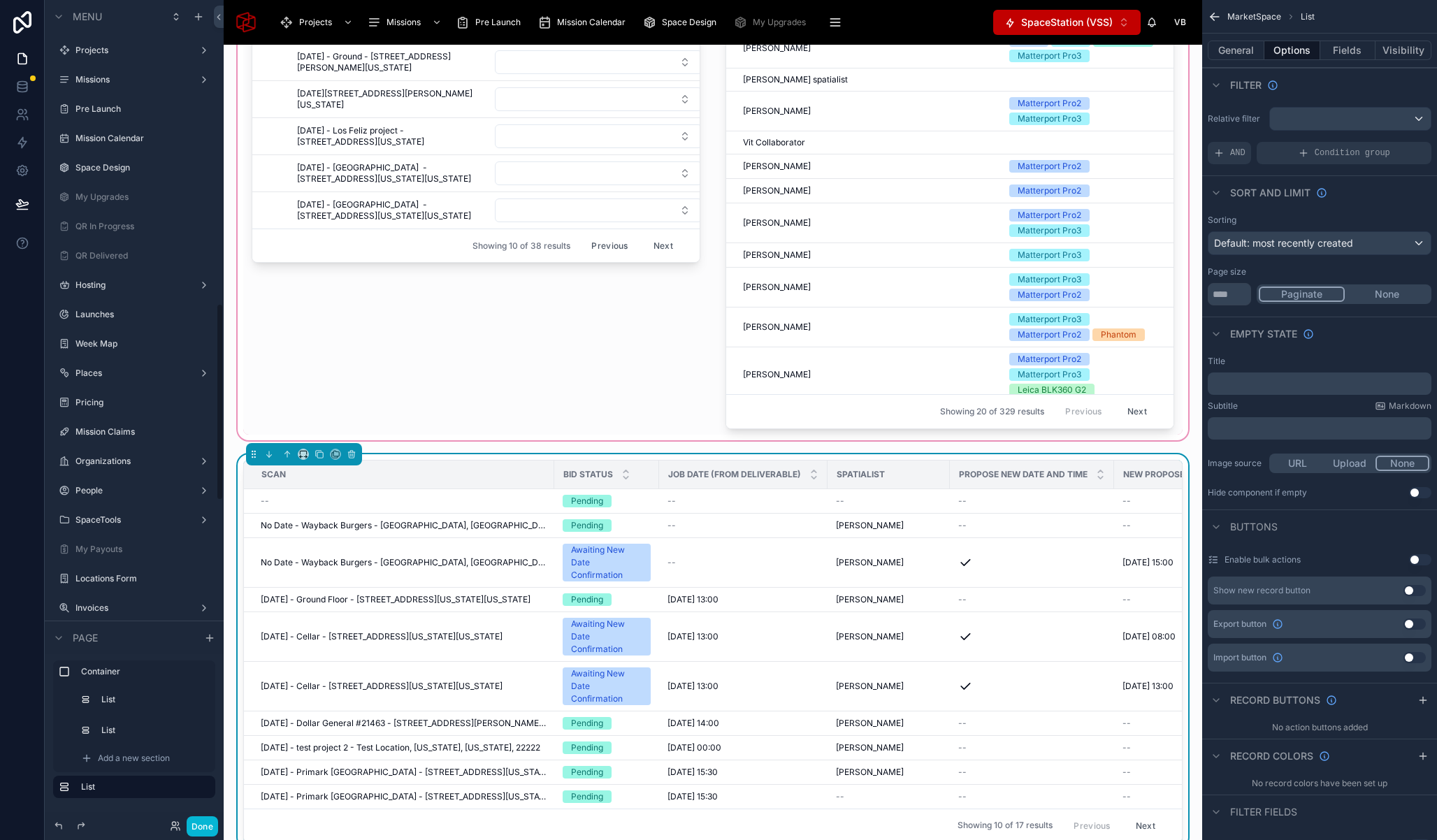
scroll to position [1266, 0]
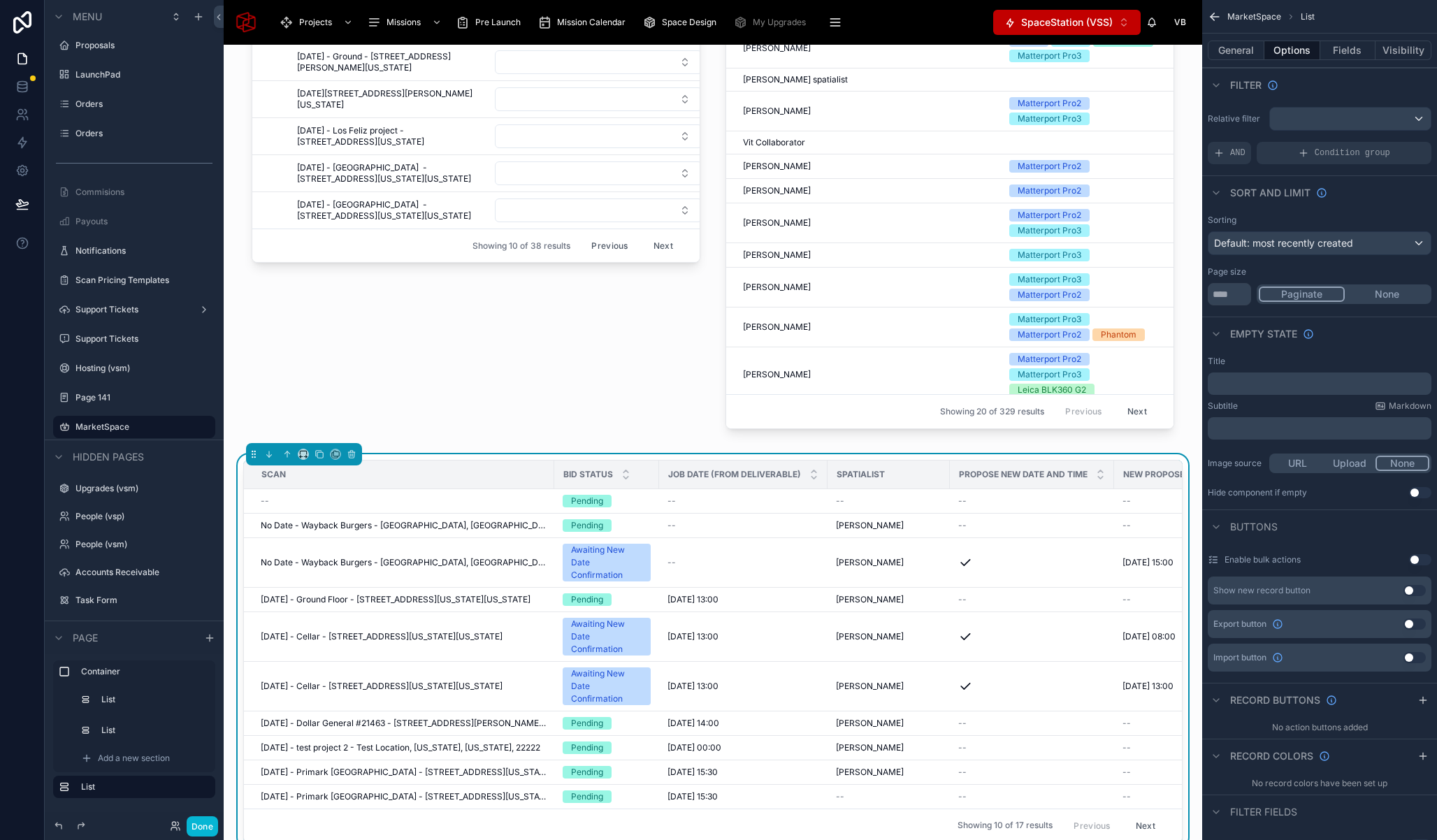
click at [304, 465] on div at bounding box center [304, 454] width 116 height 22
click at [304, 459] on icon at bounding box center [303, 454] width 10 height 10
click at [333, 636] on span "Full width" at bounding box center [331, 634] width 43 height 17
click at [205, 825] on button "Done" at bounding box center [201, 826] width 31 height 21
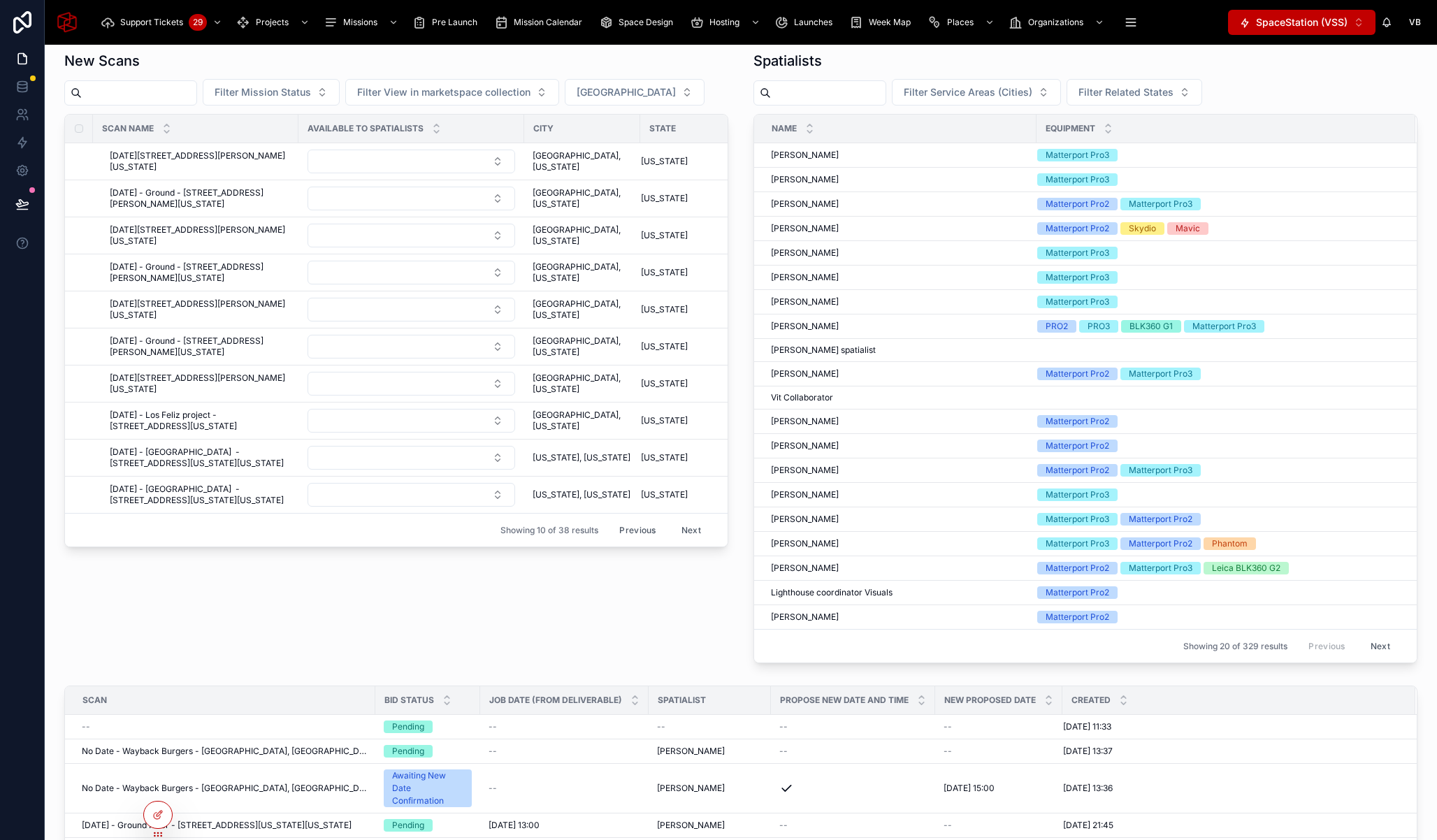
scroll to position [0, 0]
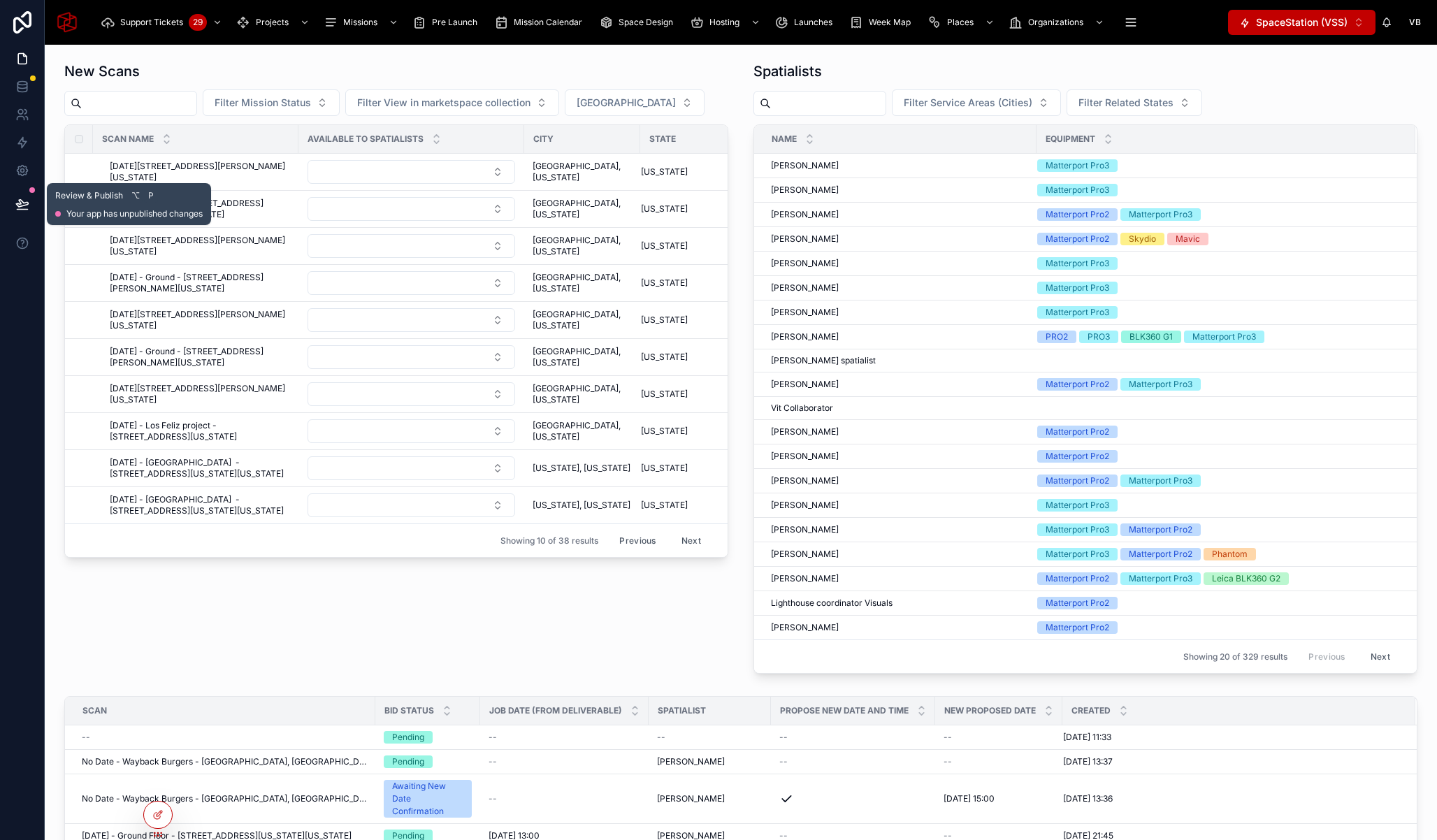
click at [20, 210] on icon at bounding box center [22, 210] width 11 height 0
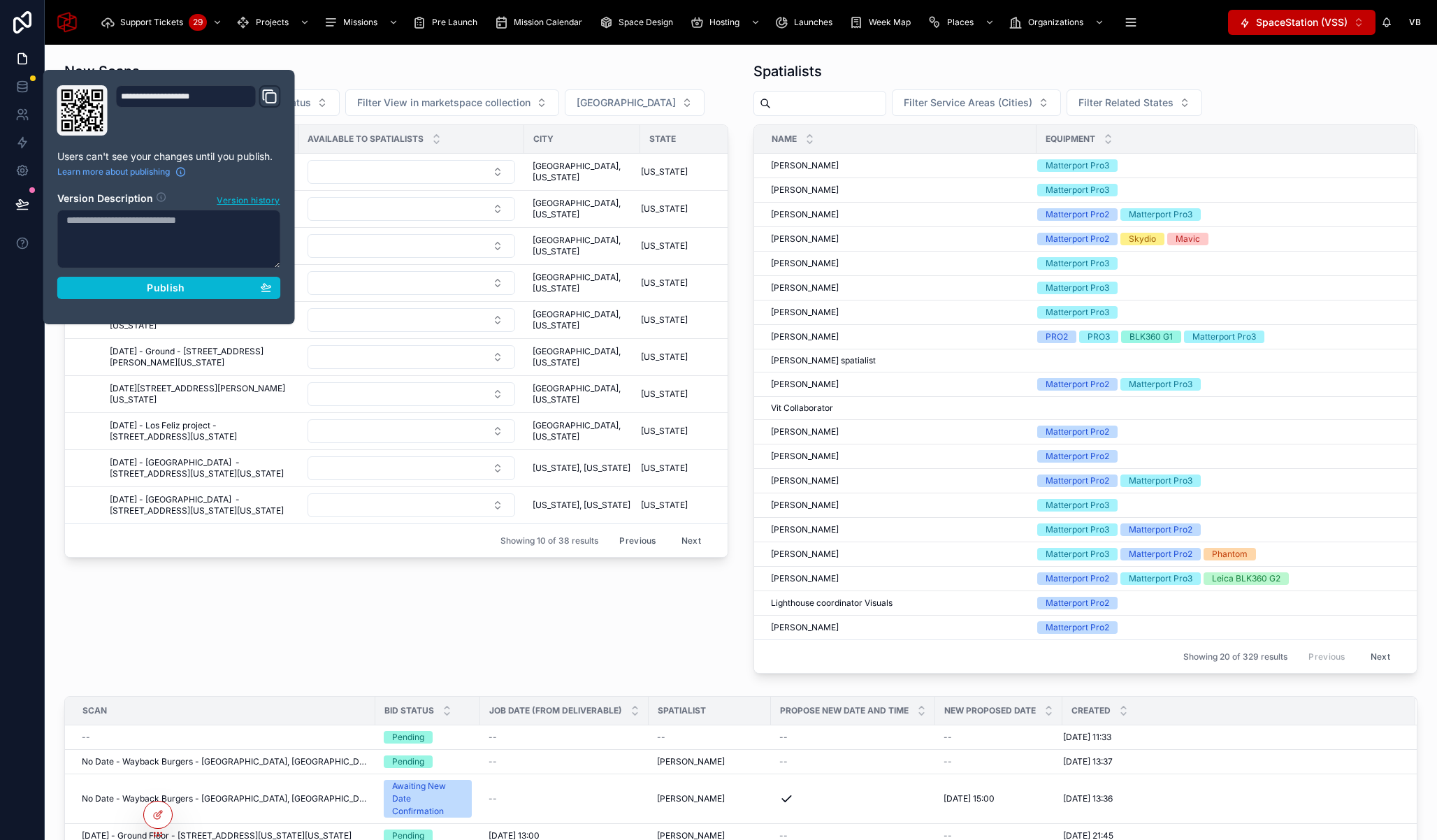
click at [288, 304] on div "**********" at bounding box center [169, 197] width 252 height 254
click at [214, 288] on div "Publish" at bounding box center [169, 288] width 205 height 12
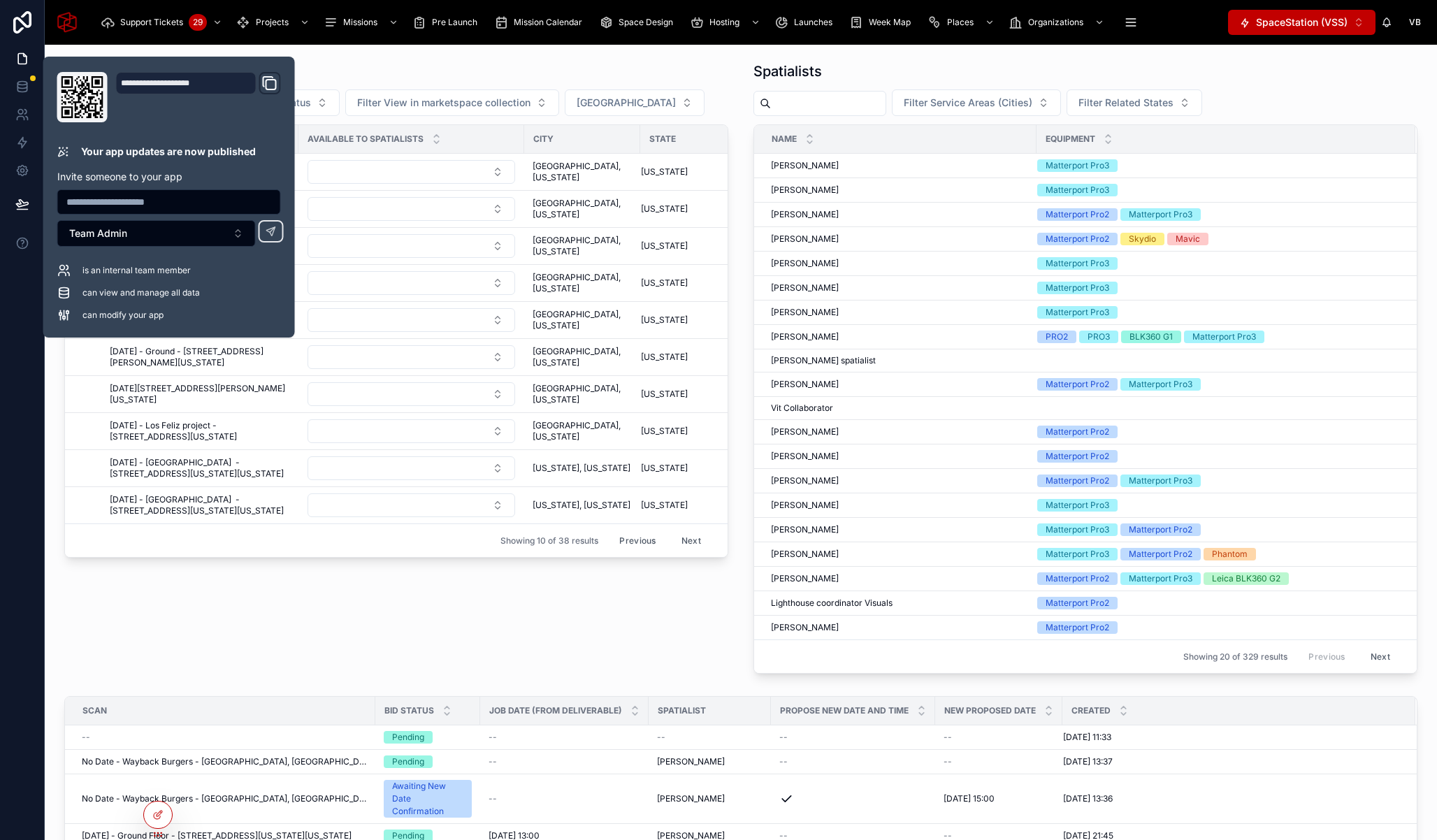
click at [896, 66] on div "Spatialists" at bounding box center [1085, 72] width 664 height 20
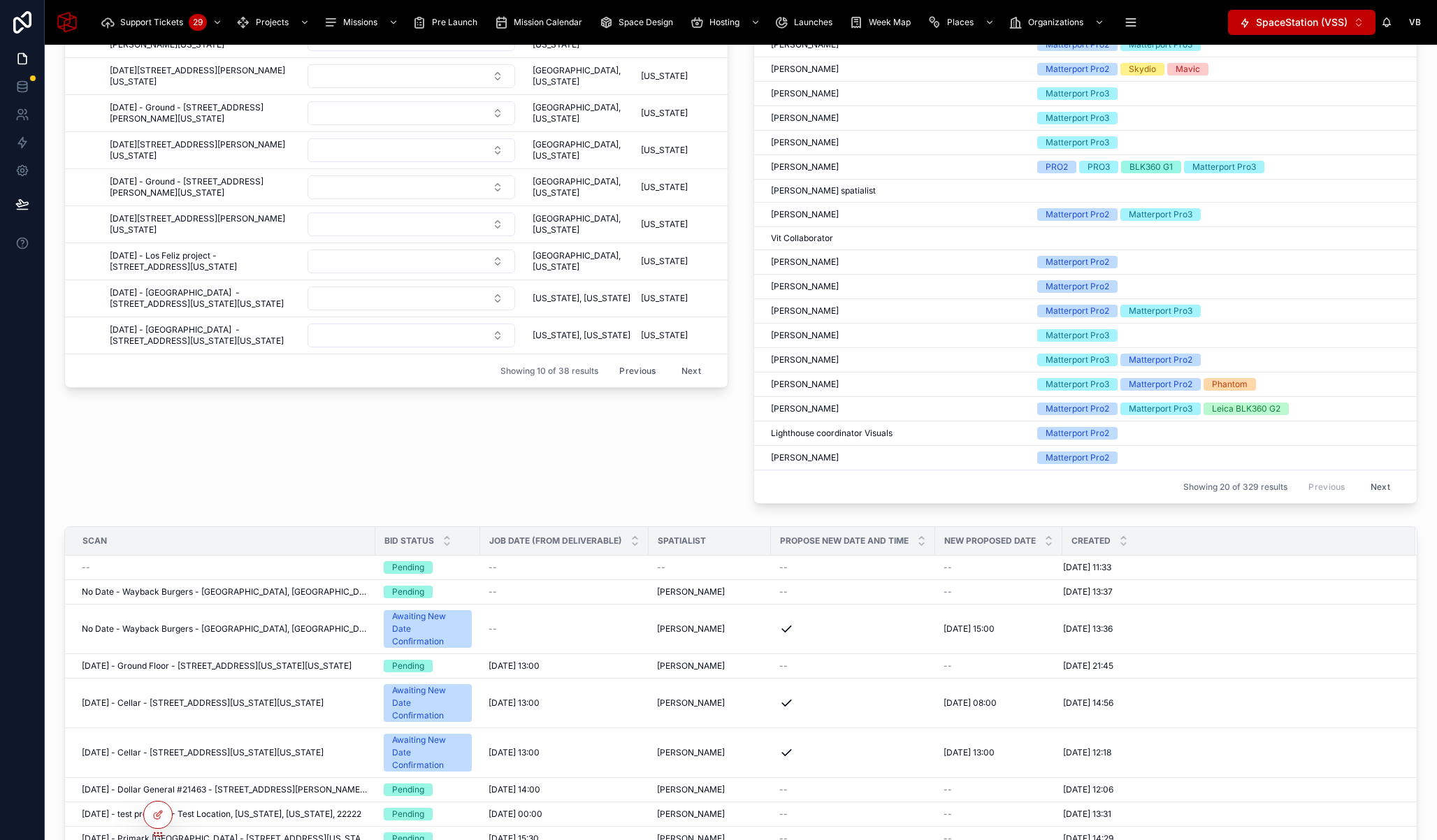
scroll to position [330, 0]
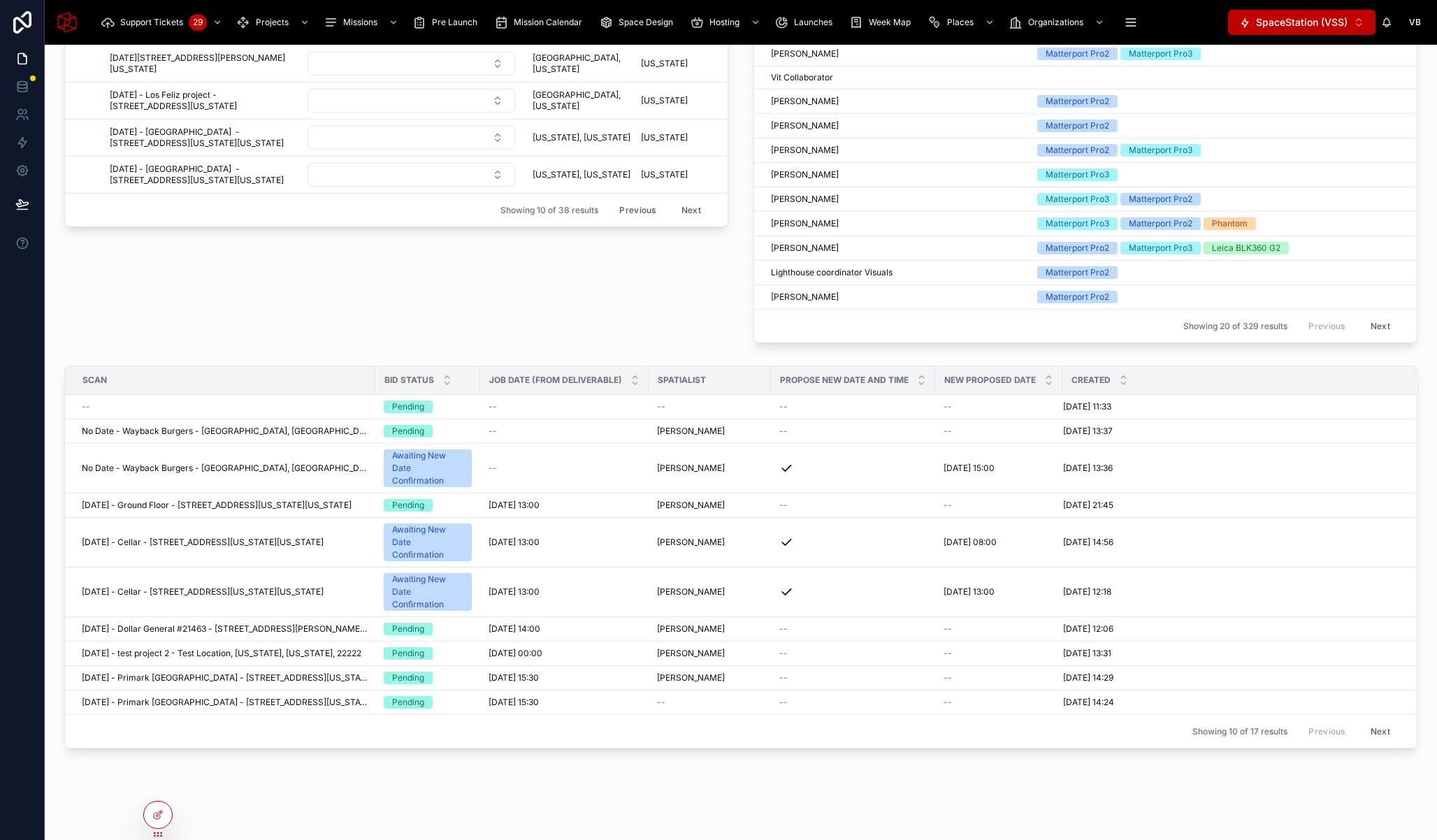
click at [458, 341] on div "New Scans Filter Mission Status Filter View in marketspace collection Filter Ci…" at bounding box center [396, 37] width 681 height 623
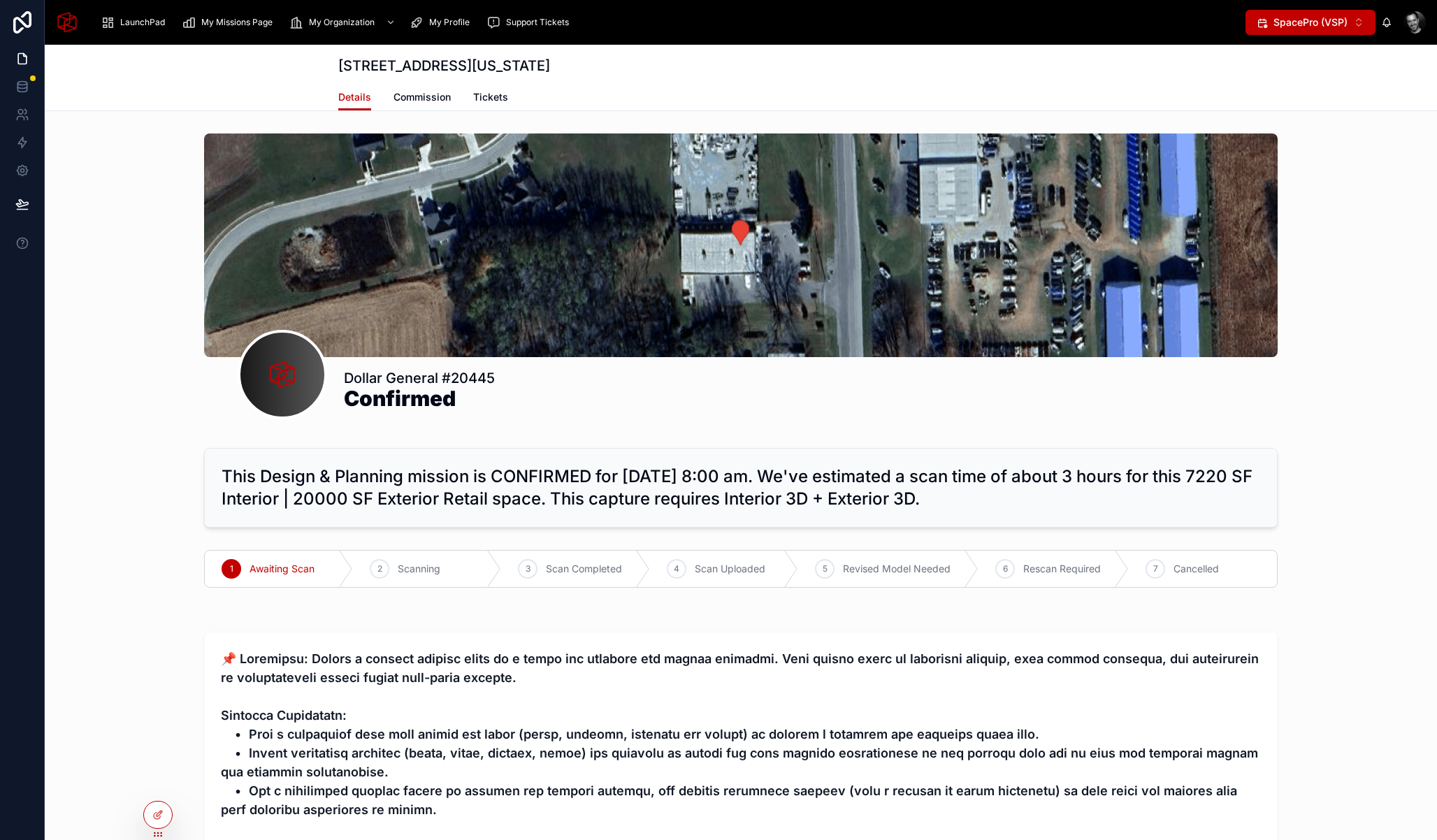
click at [116, 705] on div at bounding box center [741, 761] width 1392 height 271
click at [161, 788] on icon at bounding box center [158, 784] width 11 height 11
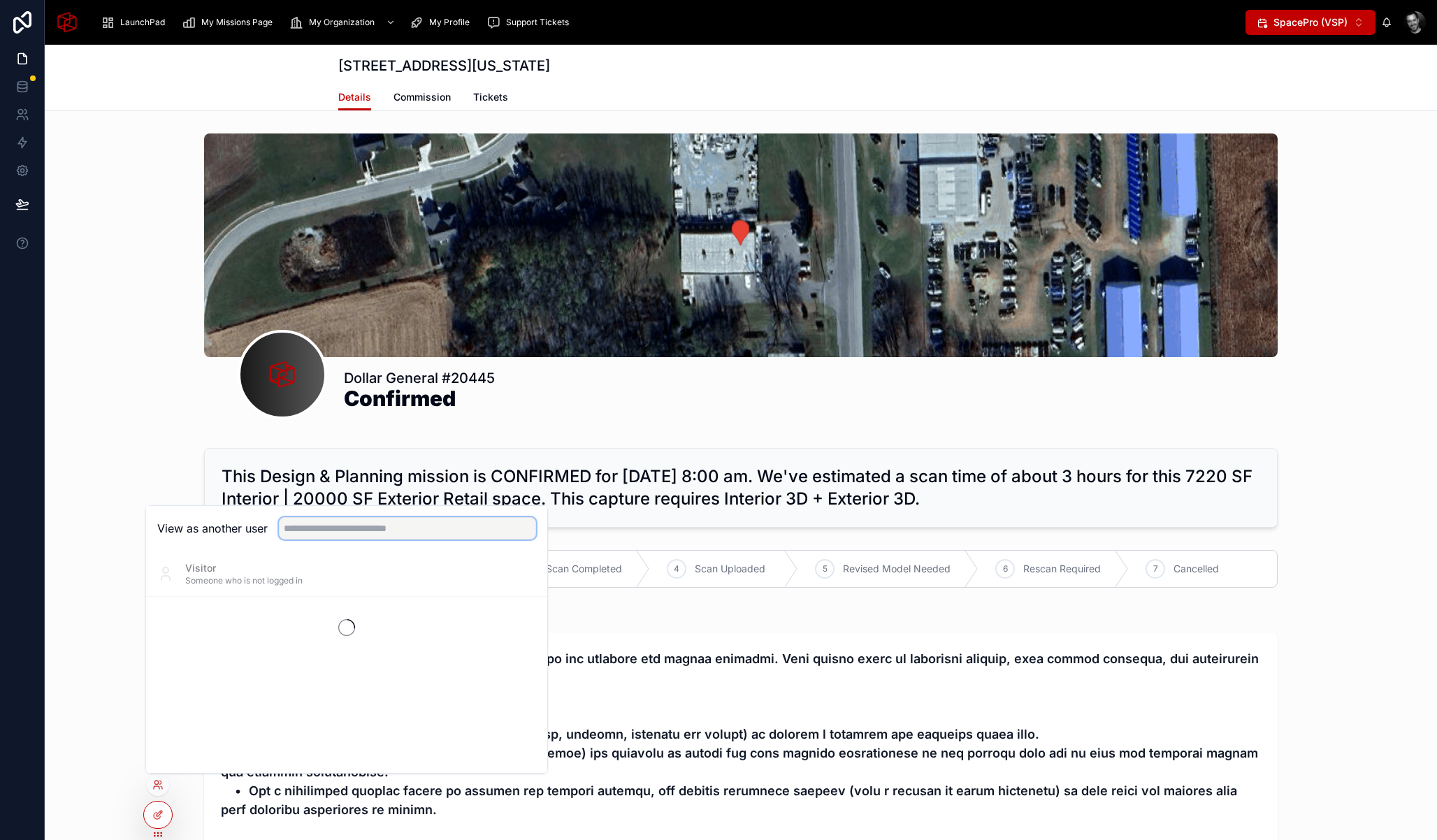
click at [440, 530] on input "text" at bounding box center [407, 528] width 257 height 22
type input "***"
click at [518, 617] on button "Select" at bounding box center [518, 625] width 37 height 21
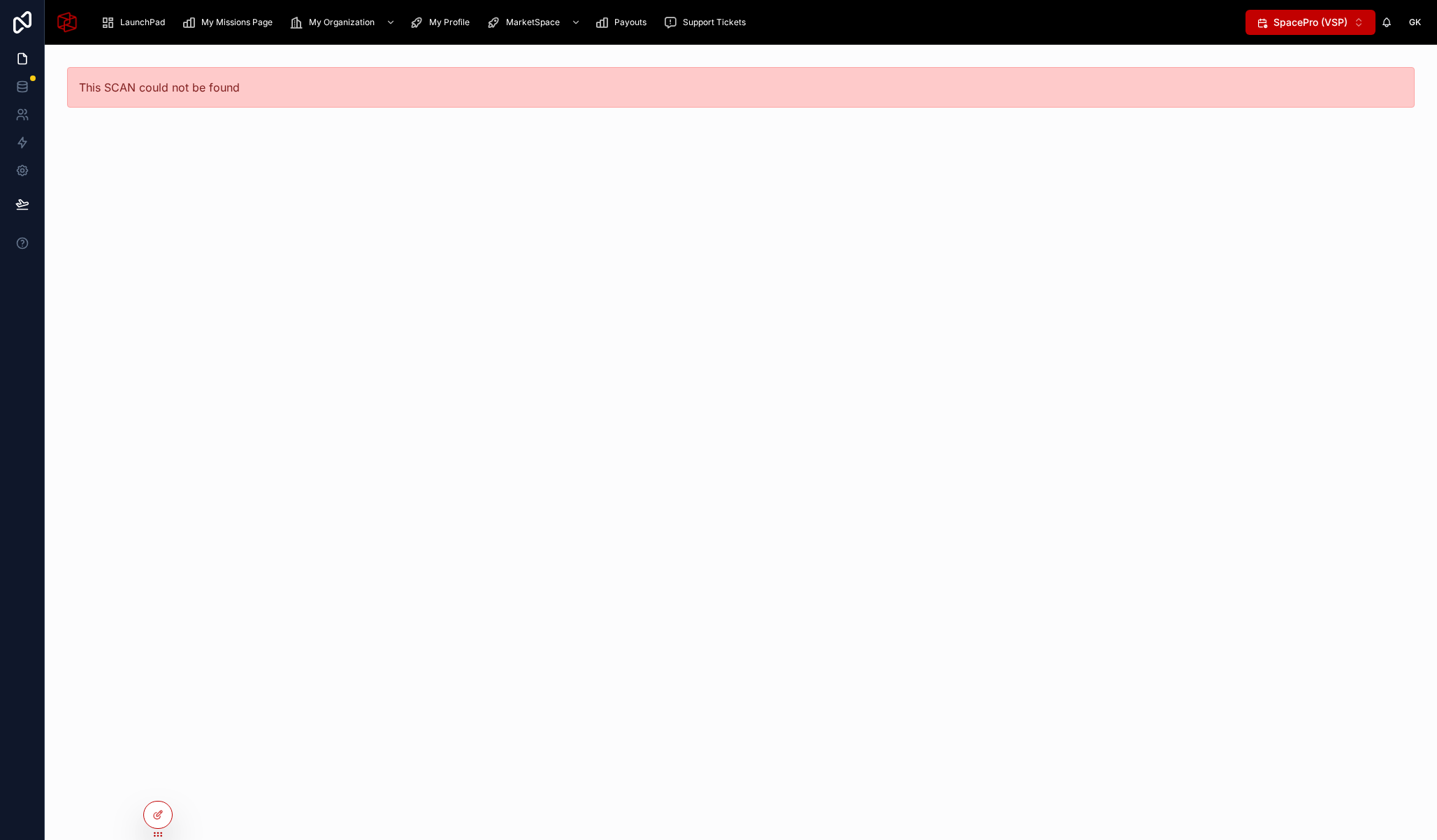
click at [450, 344] on div "This SCAN could not be found" at bounding box center [741, 443] width 1392 height 795
click at [512, 21] on span "MarketSpace" at bounding box center [533, 22] width 54 height 11
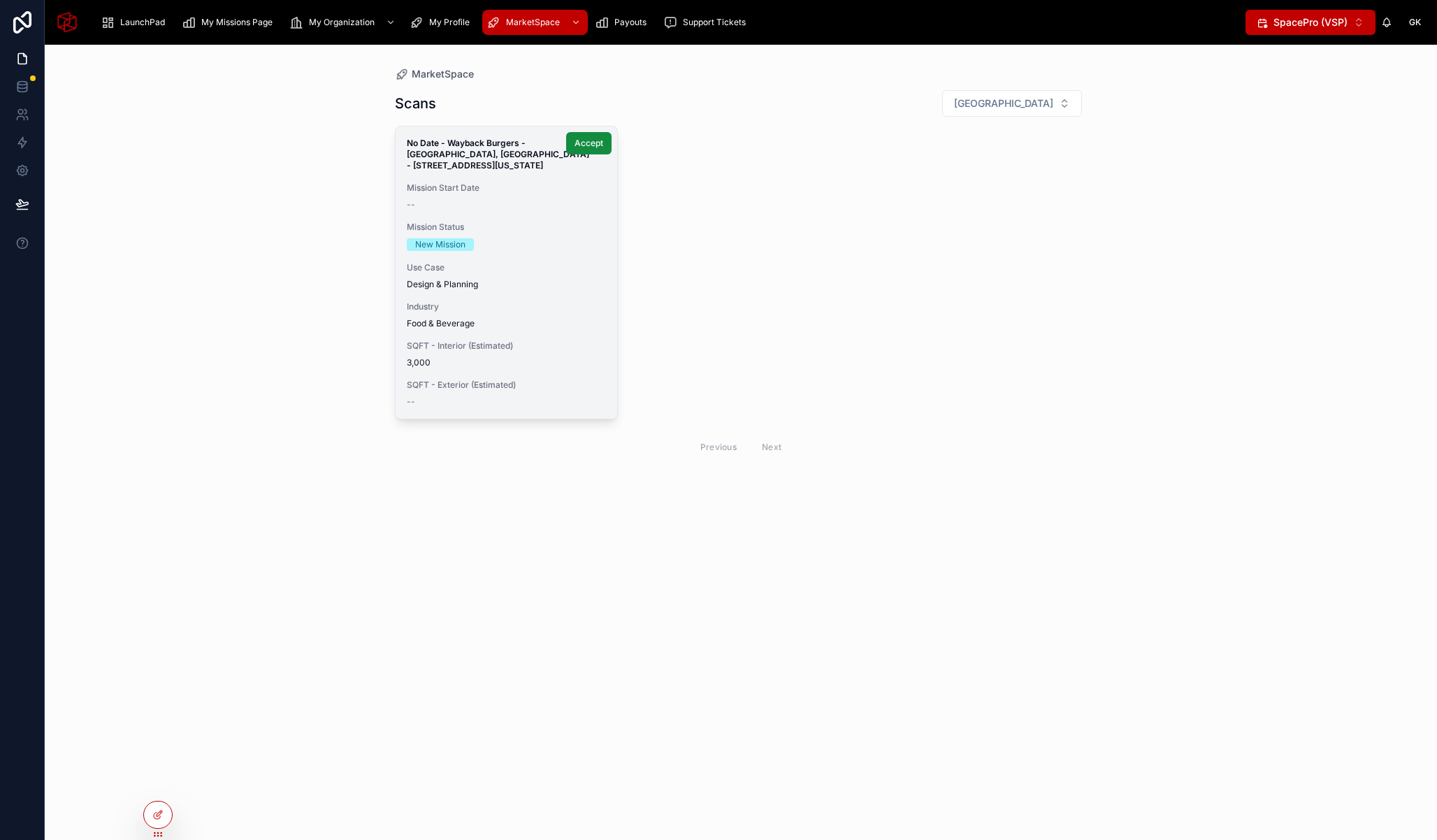
click at [569, 302] on span "Industry" at bounding box center [507, 307] width 200 height 11
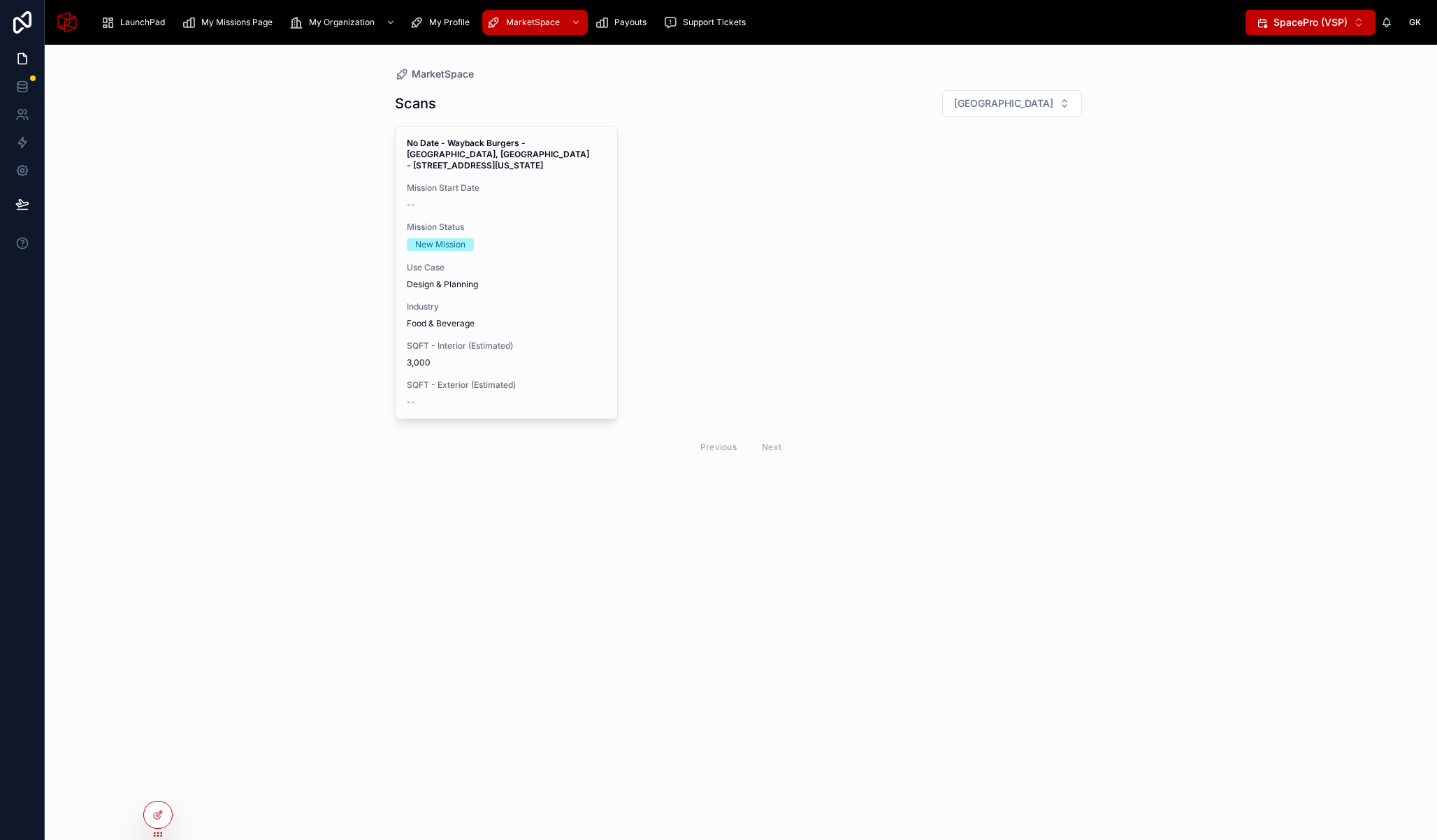
click at [265, 179] on div "MarketSpace Scans Filter City No Date - Wayback Burgers - Fort Worth, TX - 7034…" at bounding box center [741, 443] width 1392 height 795
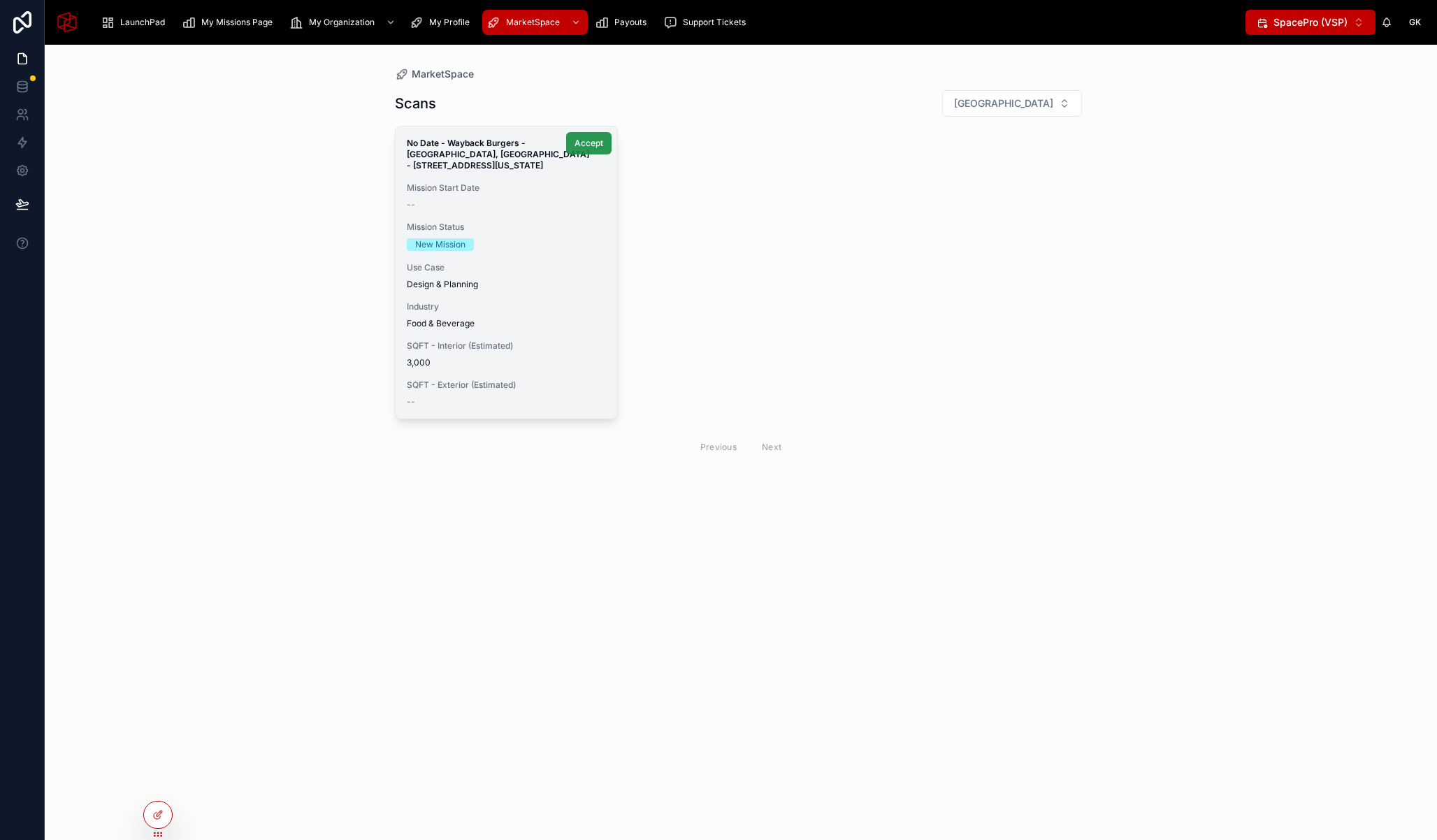
click at [587, 146] on span "Accept" at bounding box center [589, 143] width 29 height 11
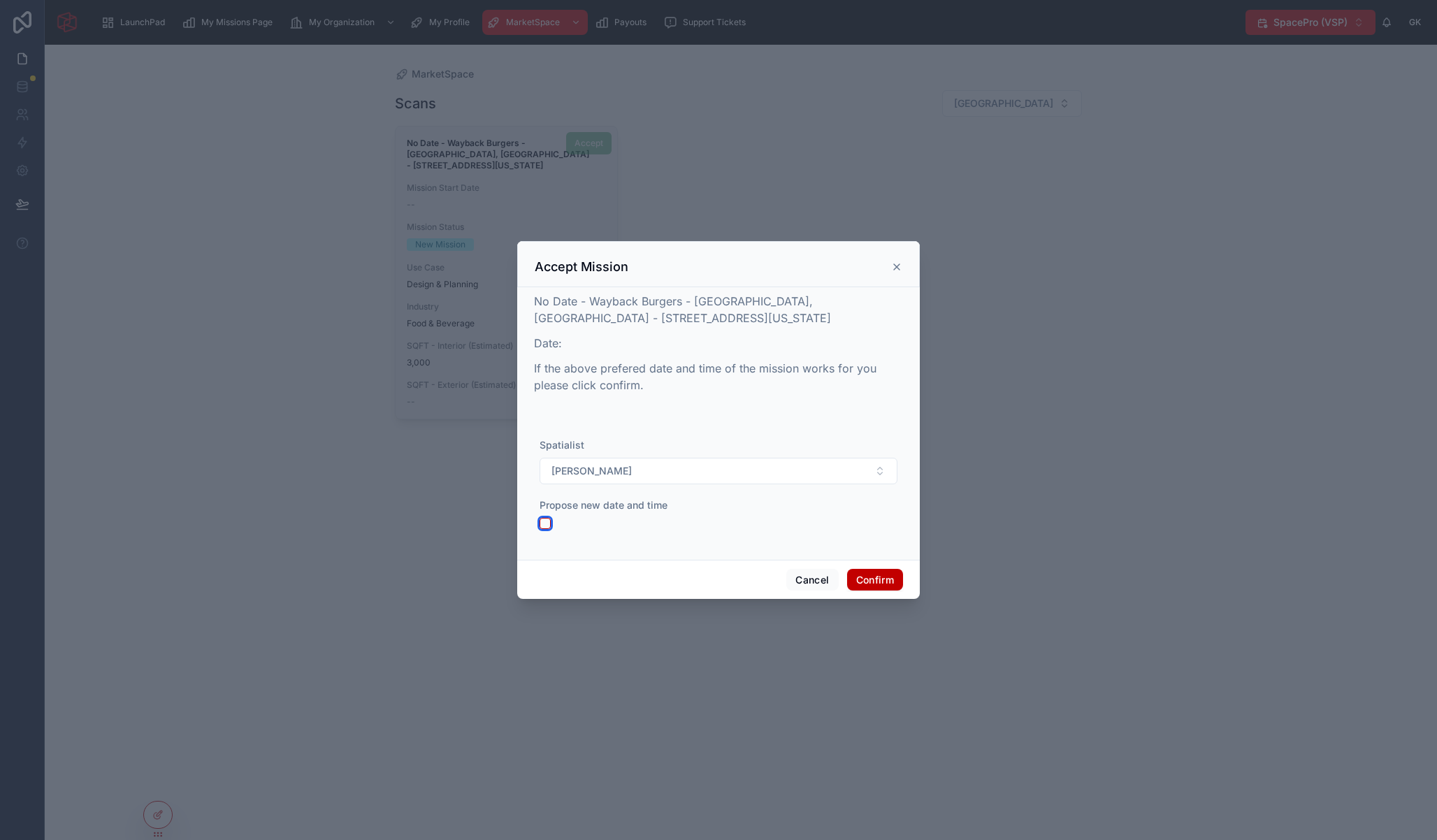
click at [544, 526] on button "button" at bounding box center [545, 523] width 11 height 11
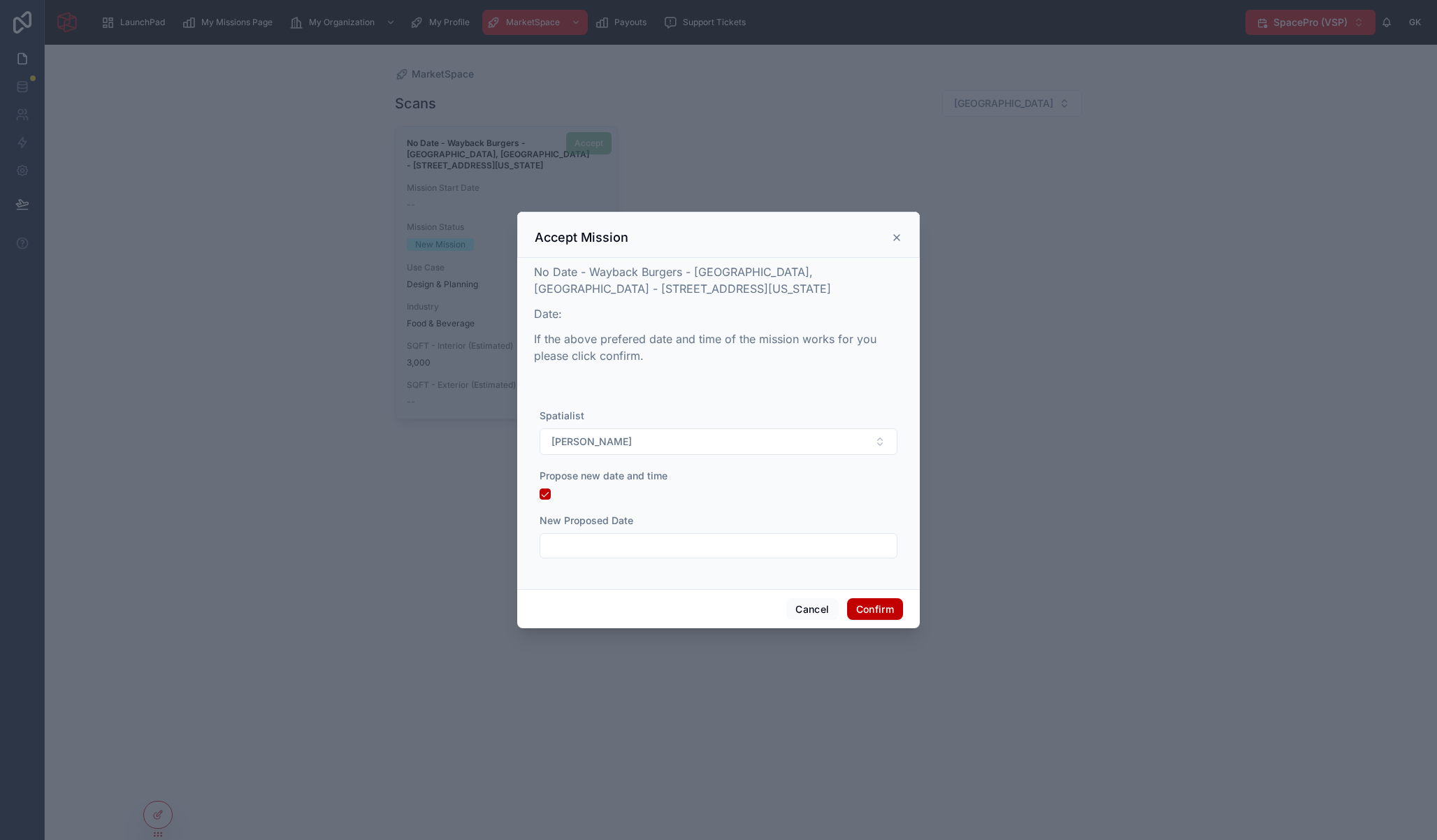
click at [659, 539] on input "text" at bounding box center [718, 546] width 356 height 20
click at [858, 478] on div "Propose new date and time" at bounding box center [718, 475] width 358 height 14
click at [546, 494] on button "button" at bounding box center [545, 494] width 11 height 11
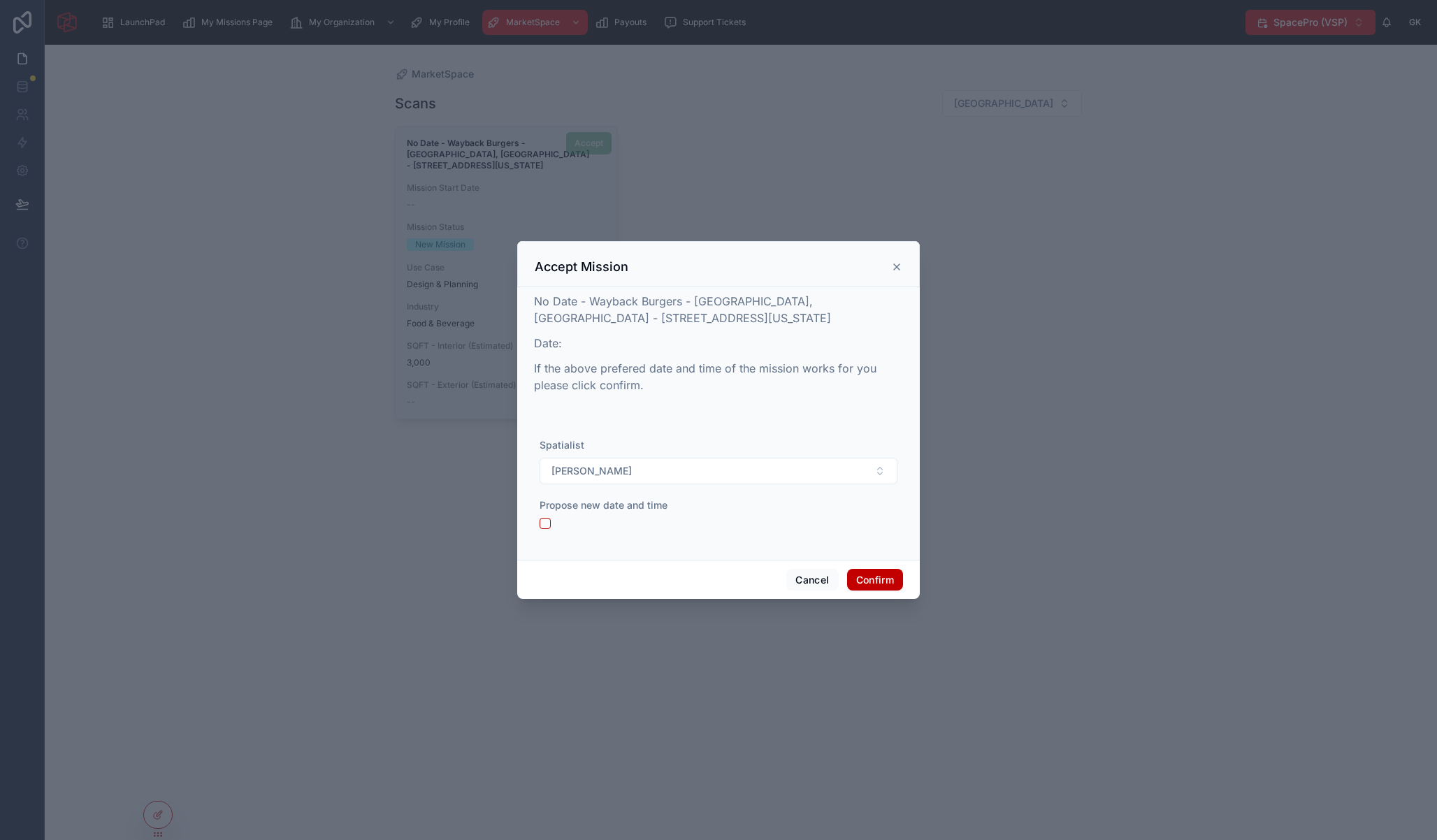
click at [894, 268] on icon at bounding box center [896, 266] width 11 height 11
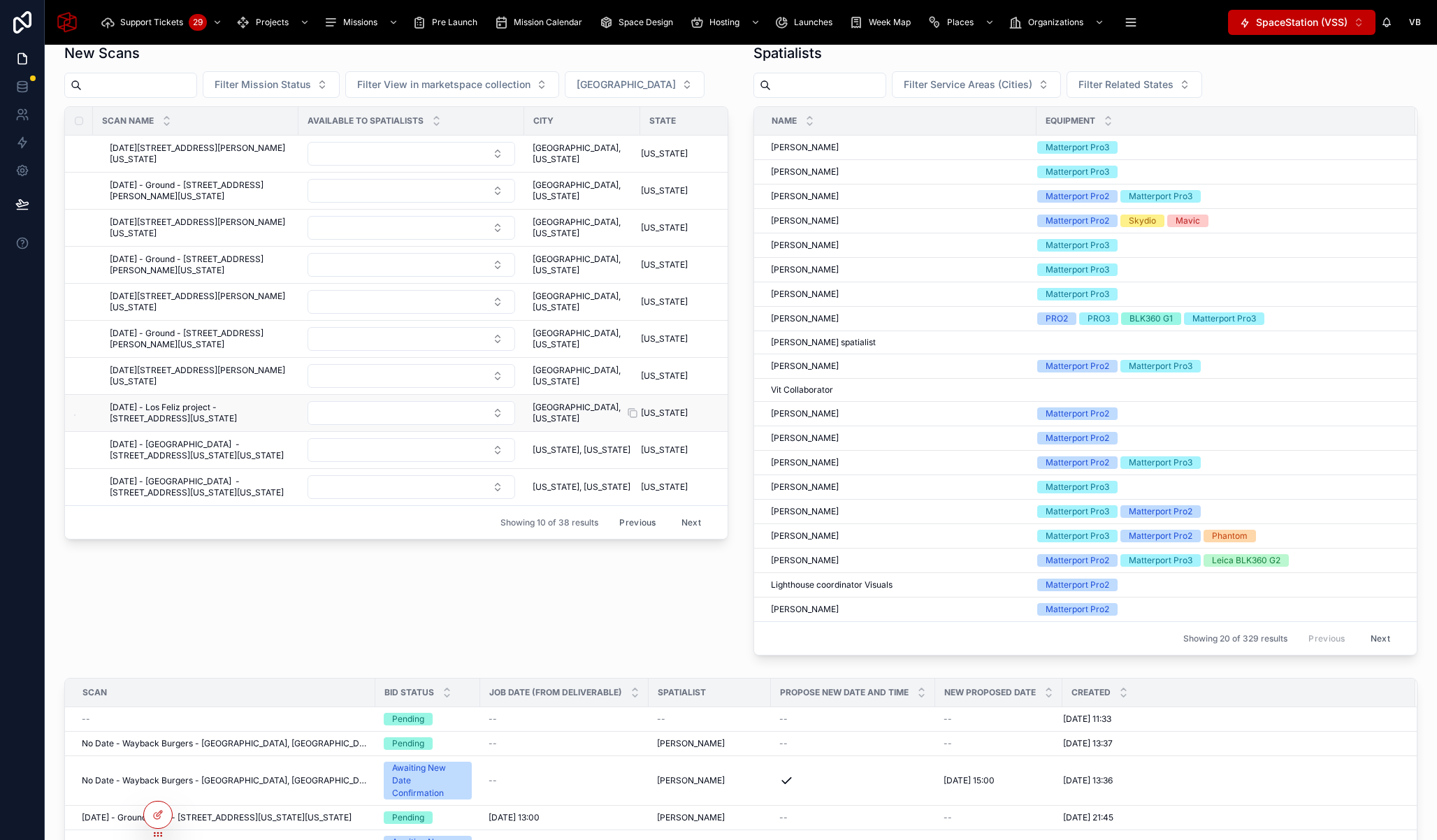
scroll to position [362, 0]
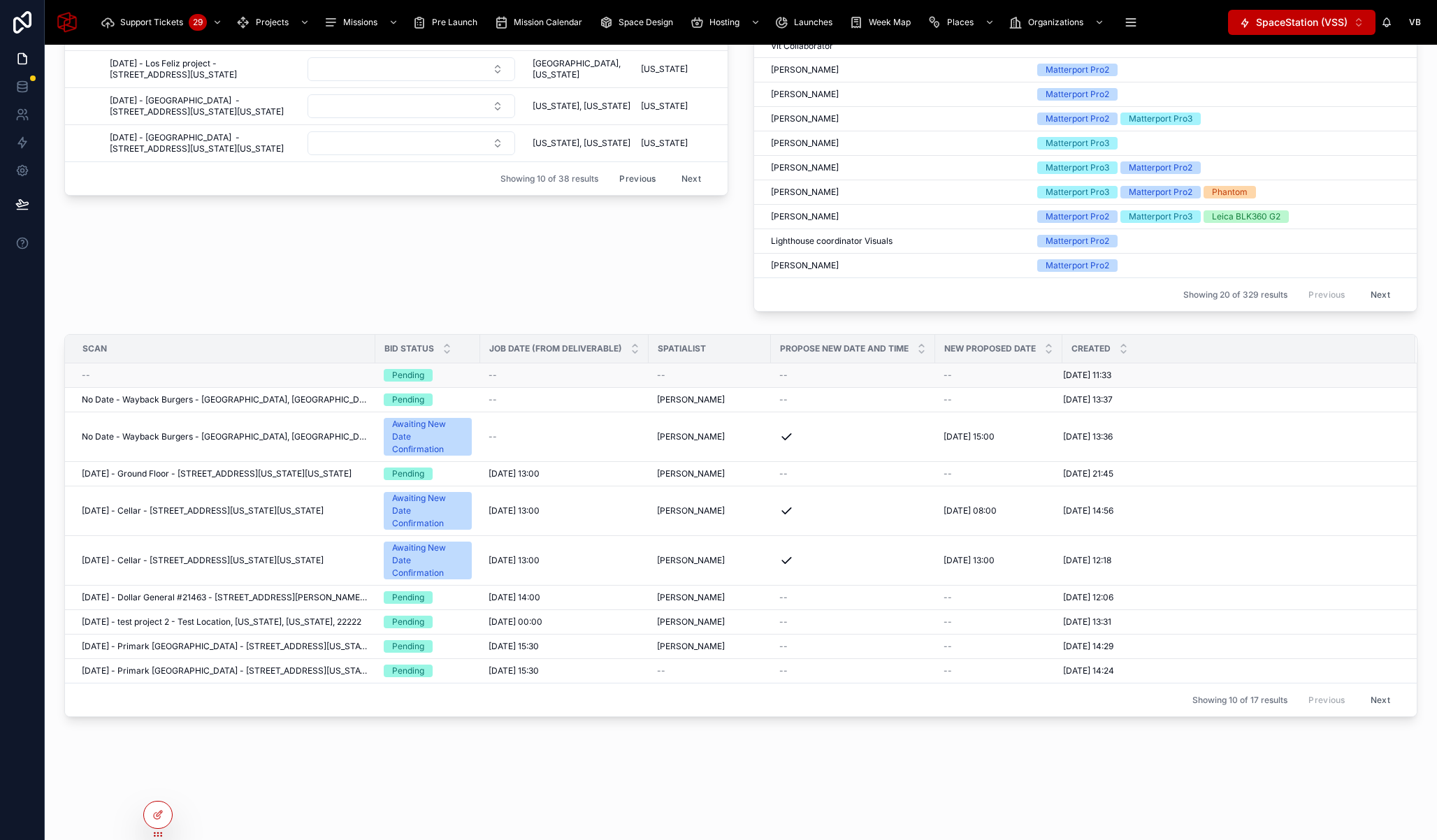
click at [537, 369] on div "--" at bounding box center [564, 375] width 152 height 11
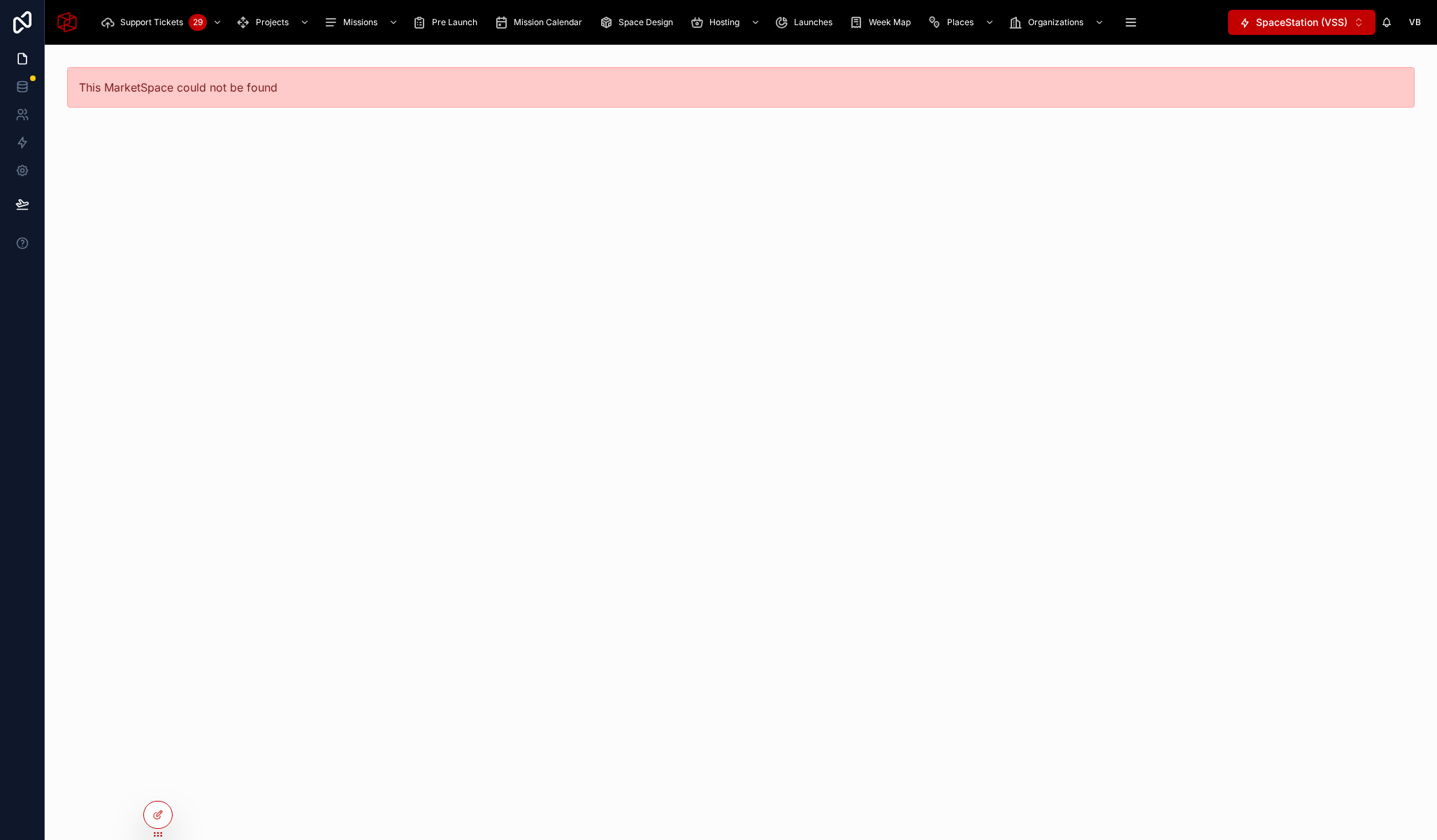
click at [309, 371] on div "This MarketSpace could not be found" at bounding box center [741, 443] width 1392 height 795
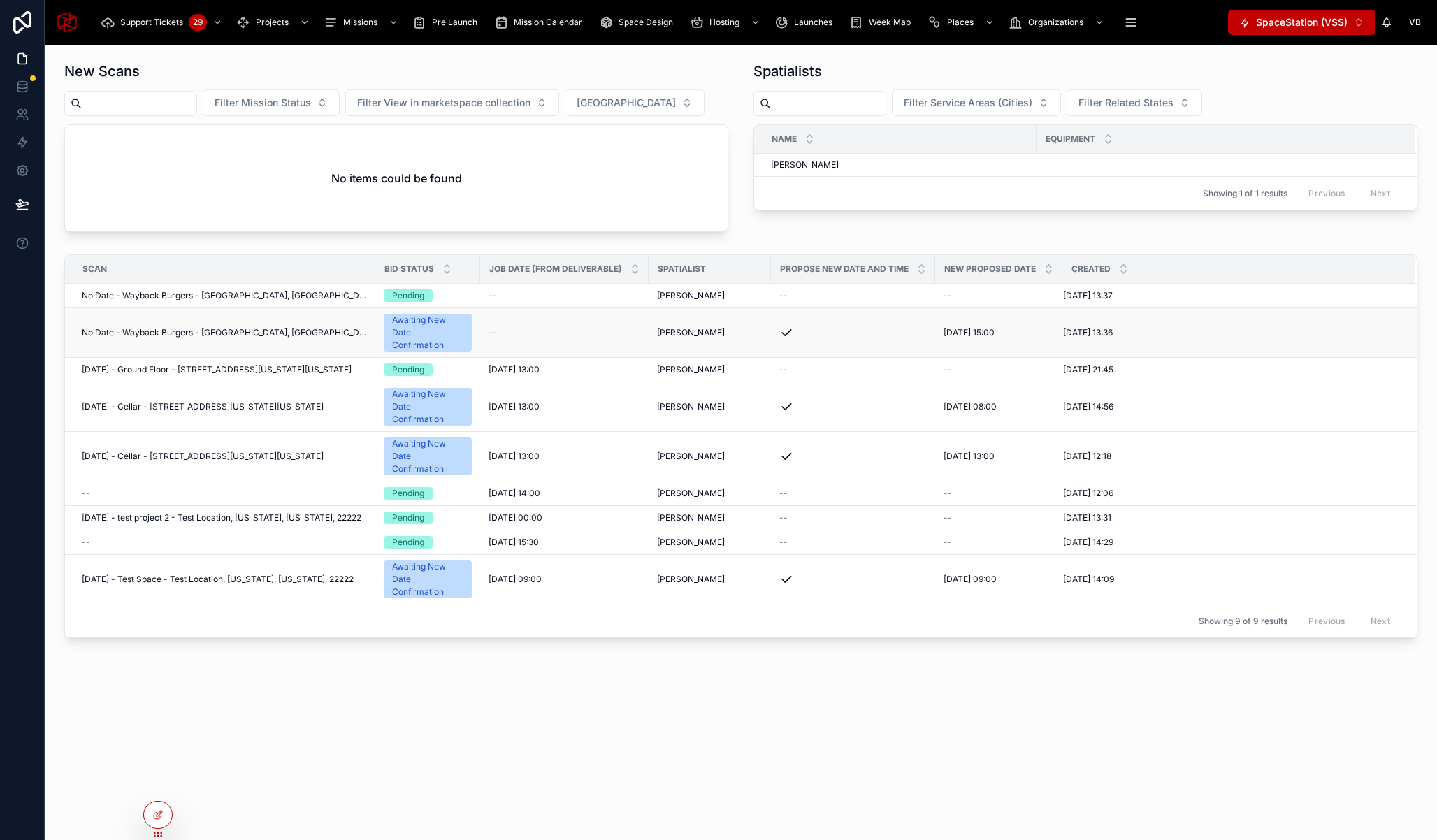
click at [283, 324] on td "No Date - Wayback Burgers - Fort Worth, TX - 7034 Blue Mound Road, bldg 3, Fort…" at bounding box center [220, 333] width 311 height 50
click at [282, 328] on span "No Date - Wayback Burgers - Fort Worth, TX - 7034 Blue Mound Road, bldg 3, Fort…" at bounding box center [224, 333] width 285 height 11
